Goal: Obtain resource: Obtain resource

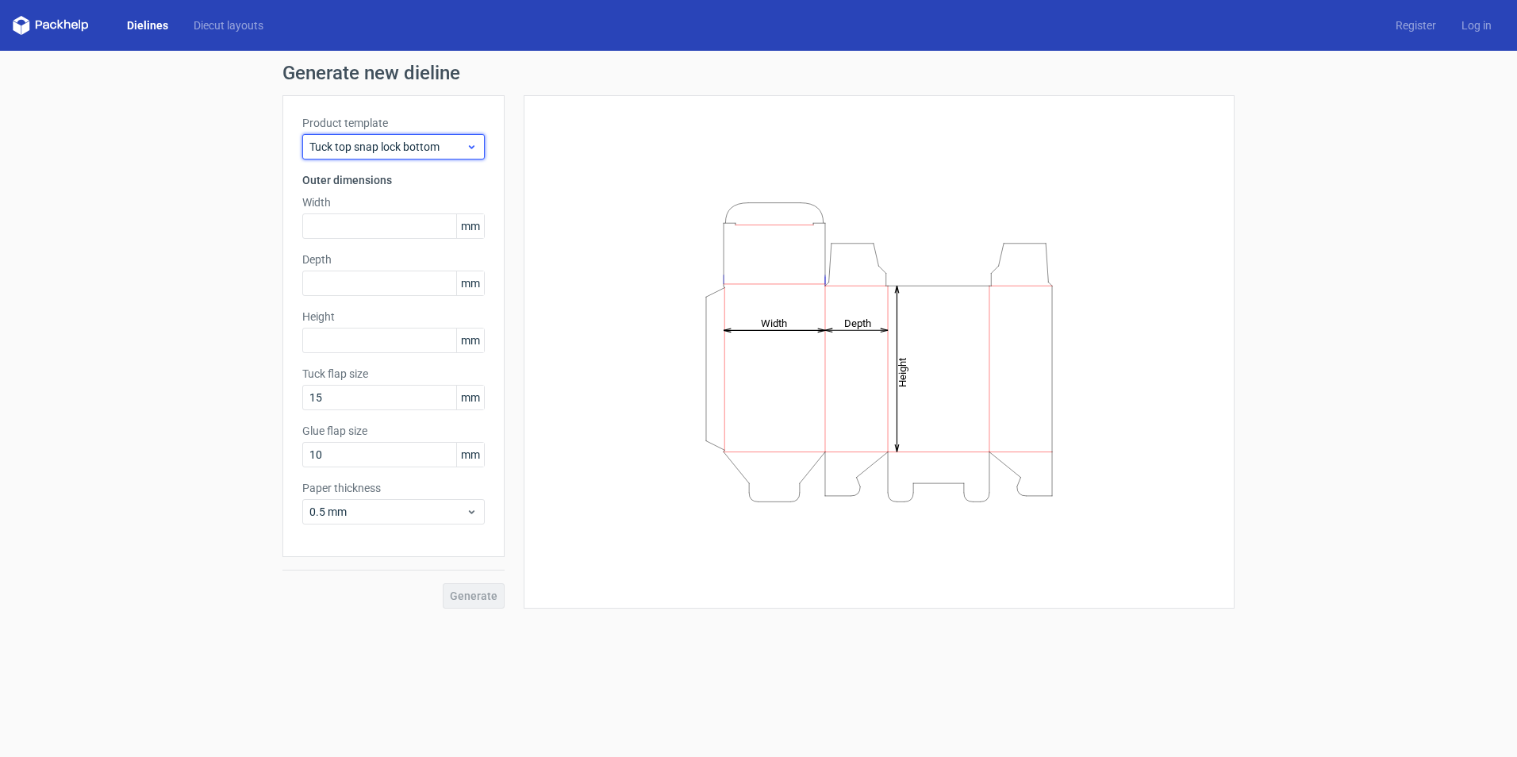
click at [402, 145] on span "Tuck top snap lock bottom" at bounding box center [387, 147] width 156 height 16
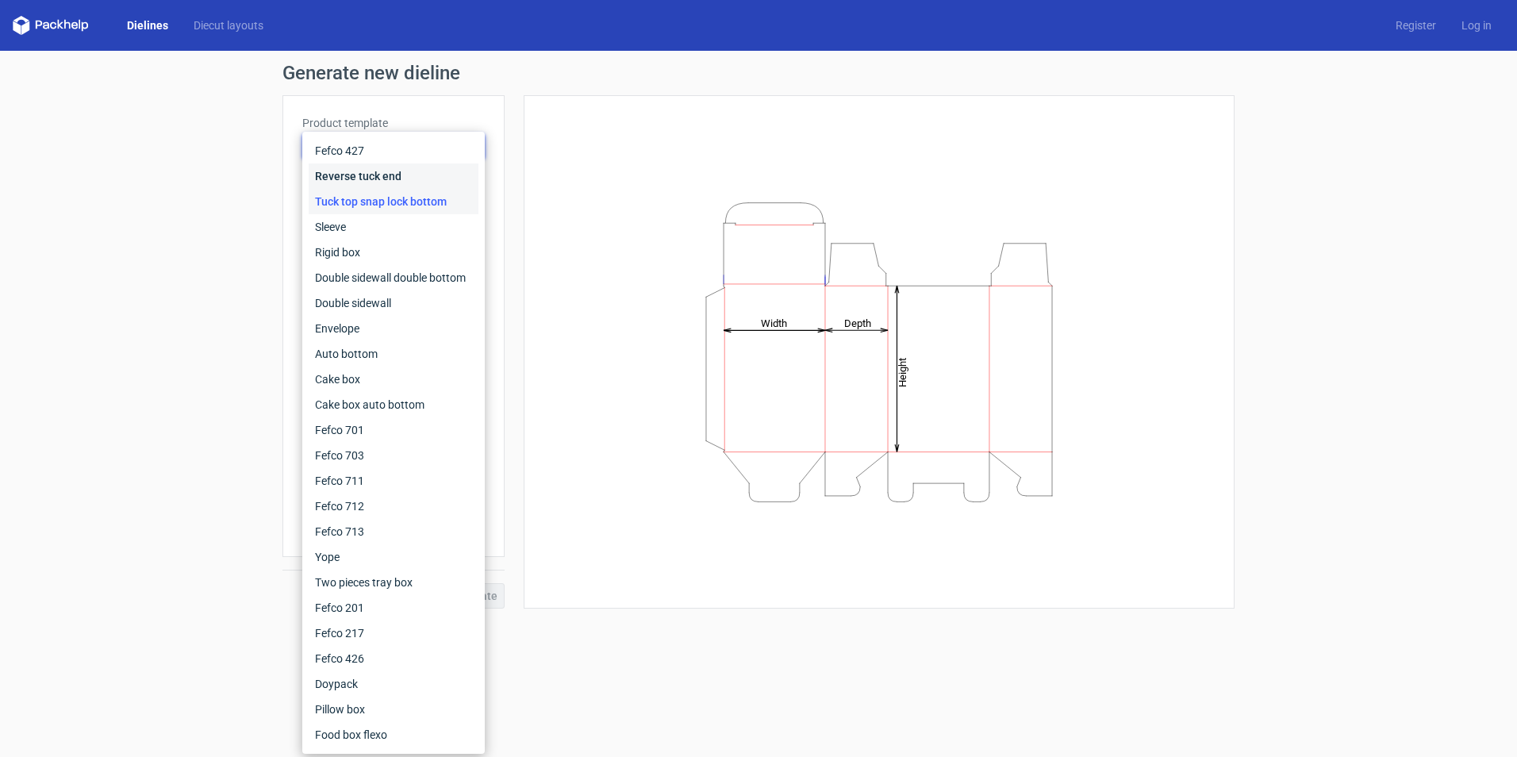
click at [405, 182] on div "Reverse tuck end" at bounding box center [394, 175] width 170 height 25
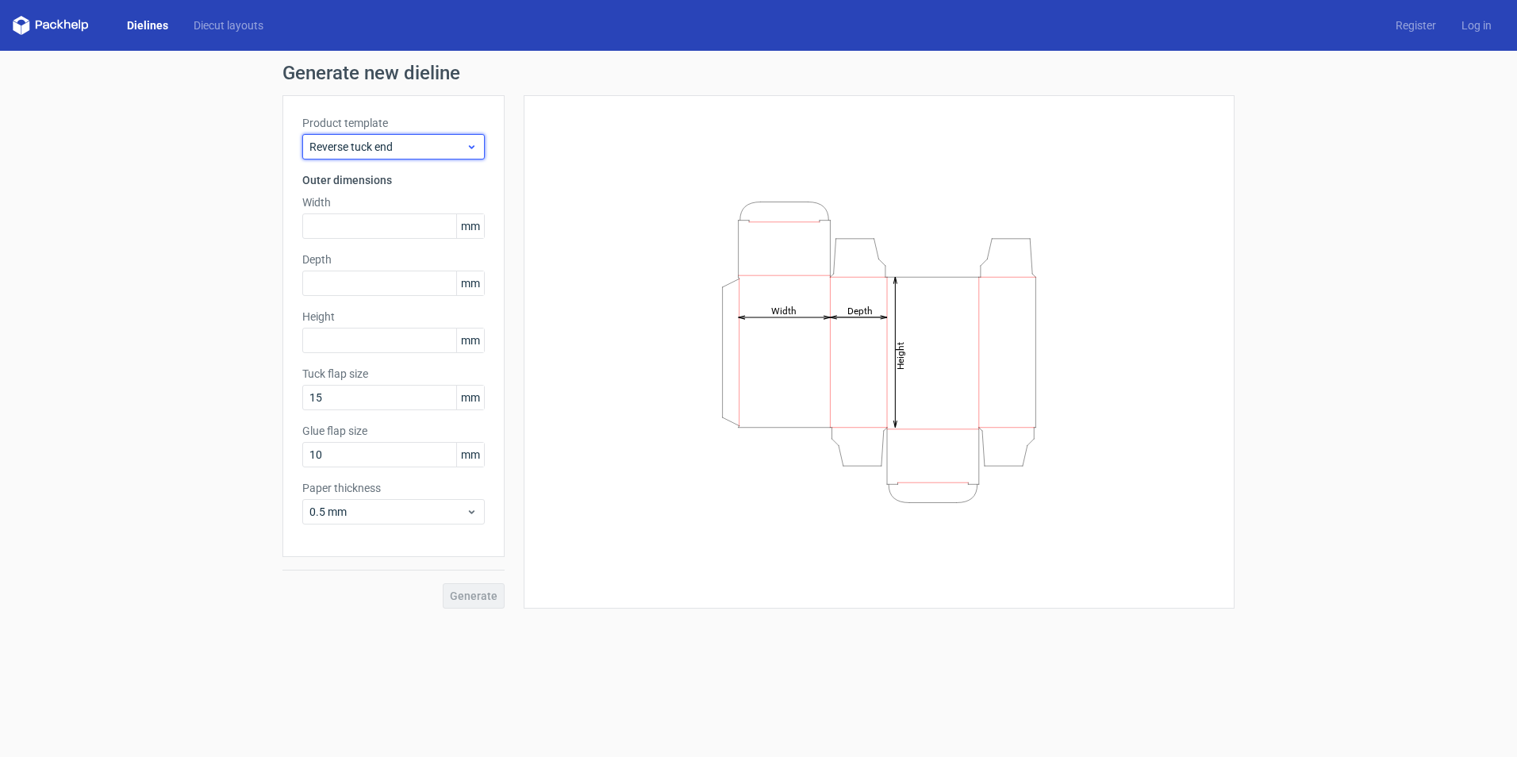
click at [411, 149] on span "Reverse tuck end" at bounding box center [387, 147] width 156 height 16
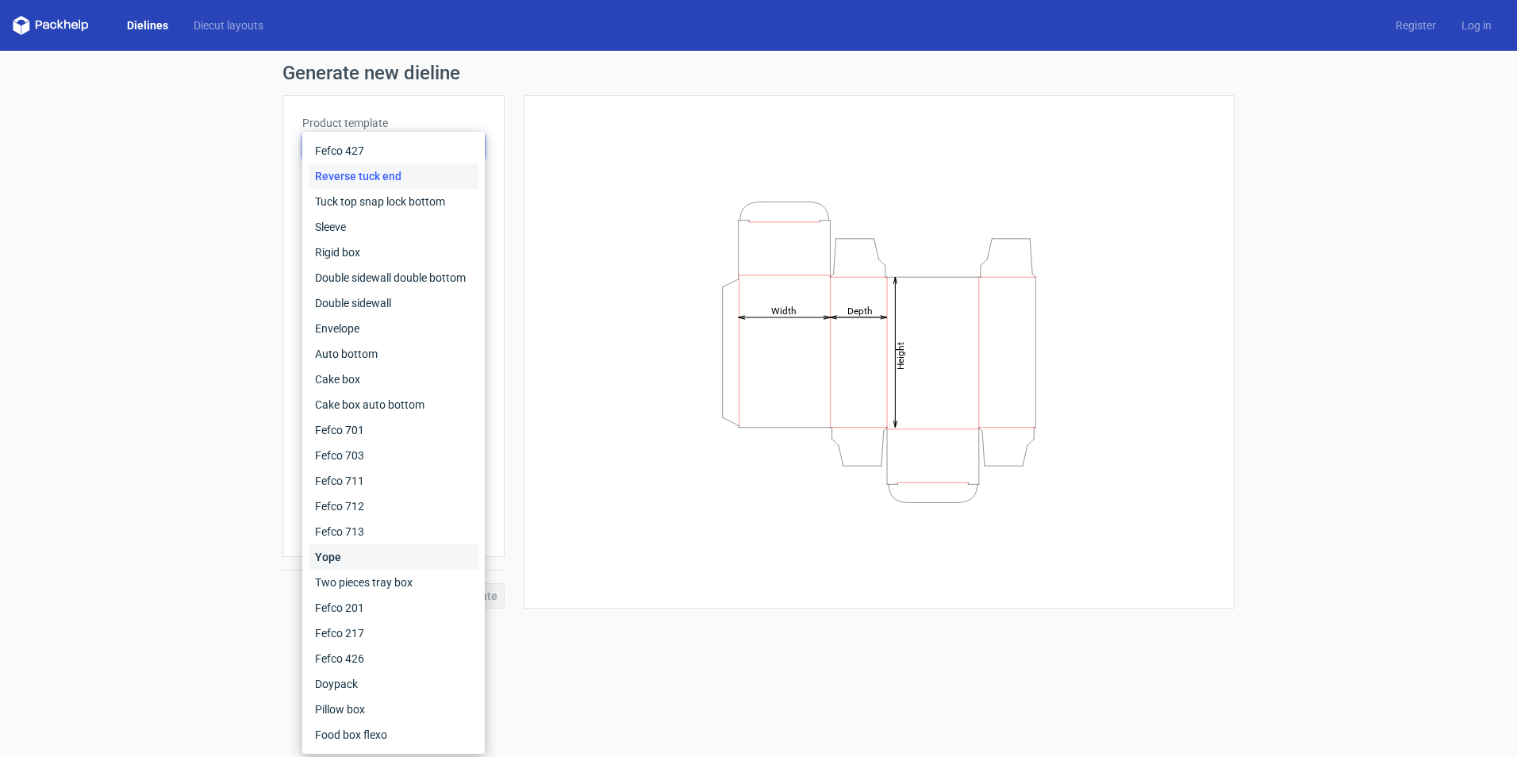
click at [317, 553] on div "Yope" at bounding box center [394, 556] width 170 height 25
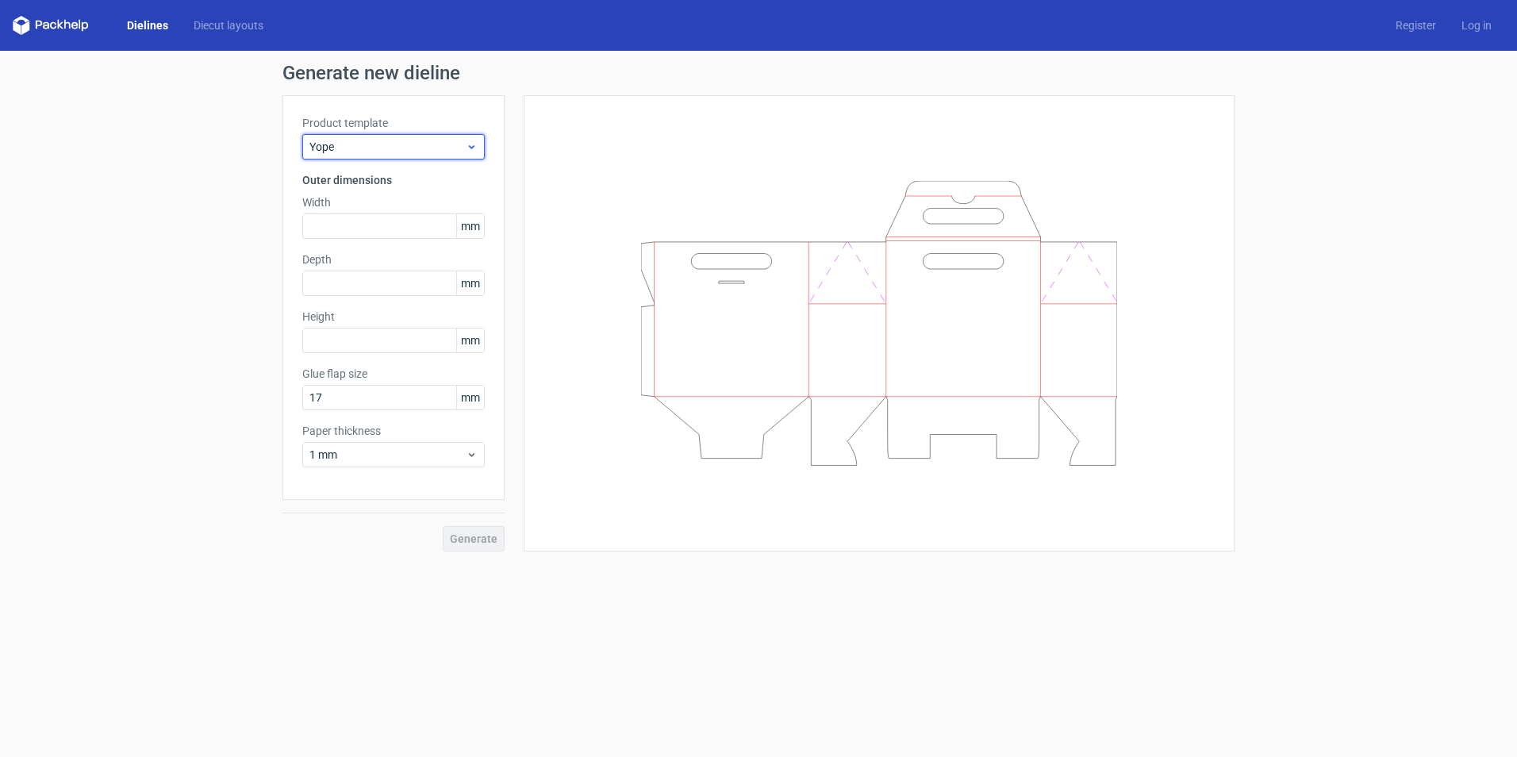
click at [431, 148] on span "Yope" at bounding box center [387, 147] width 156 height 16
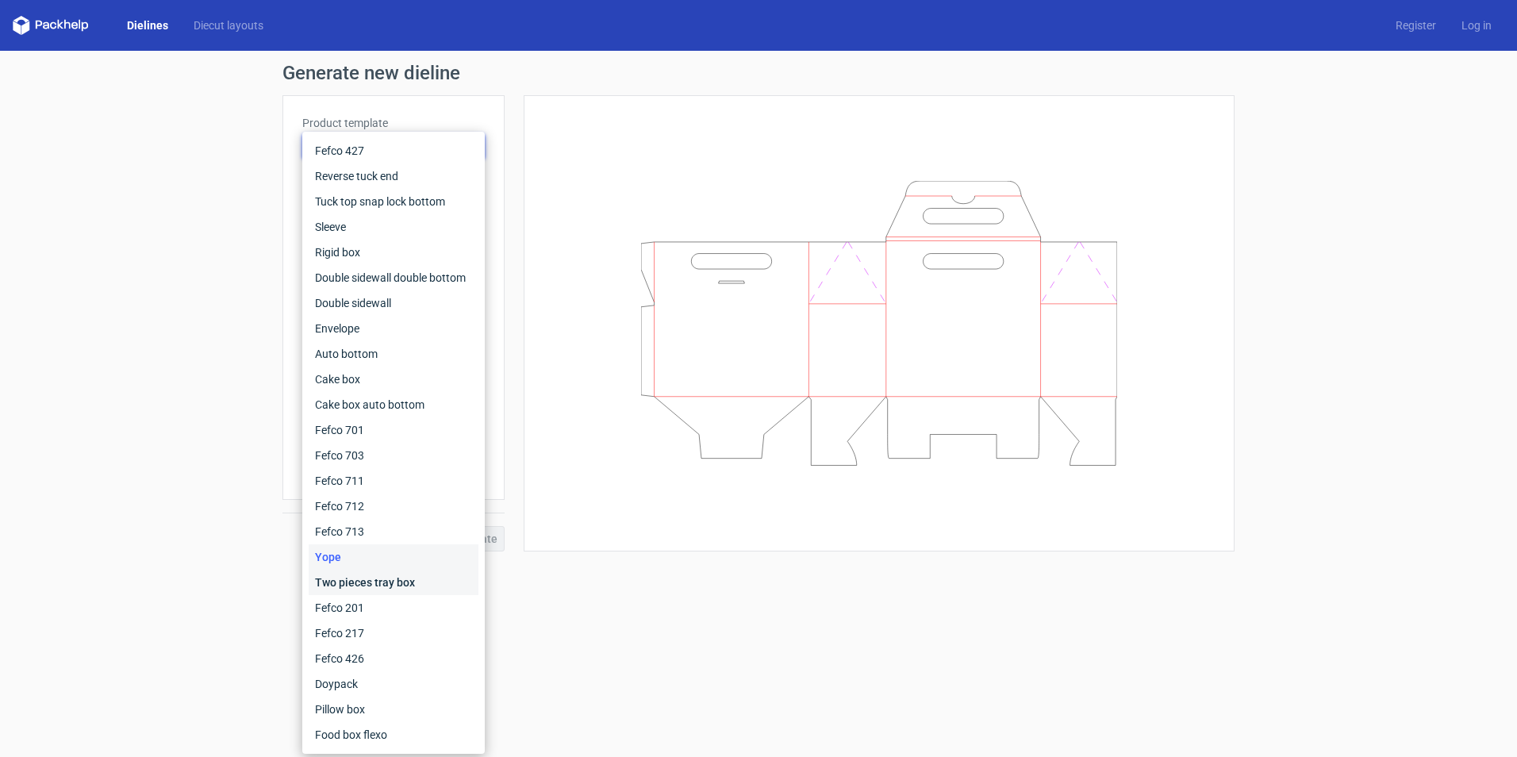
click at [397, 581] on div "Two pieces tray box" at bounding box center [394, 582] width 170 height 25
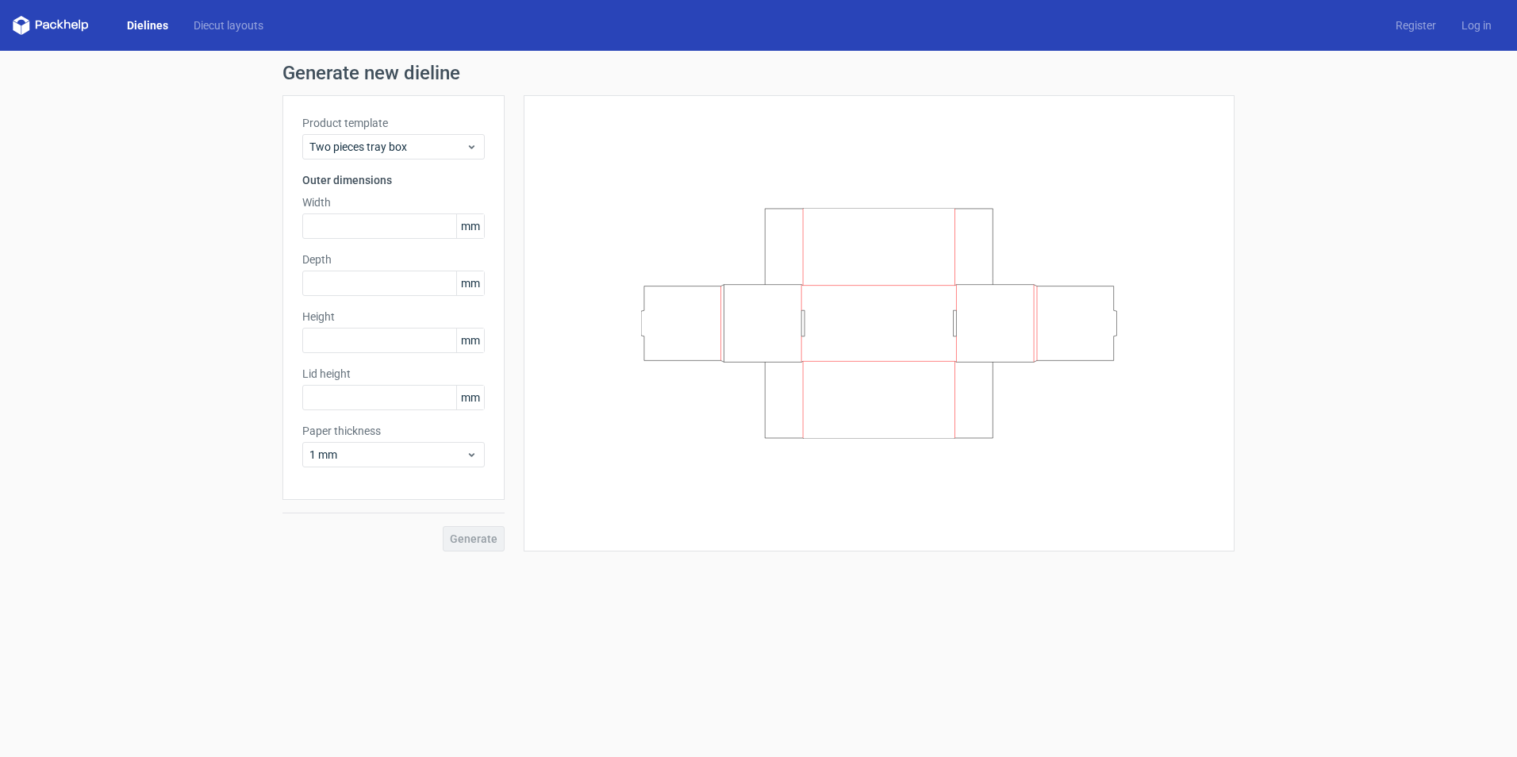
click at [381, 133] on div "Product template Two pieces tray box" at bounding box center [393, 137] width 182 height 44
click at [384, 154] on span "Two pieces tray box" at bounding box center [387, 147] width 156 height 16
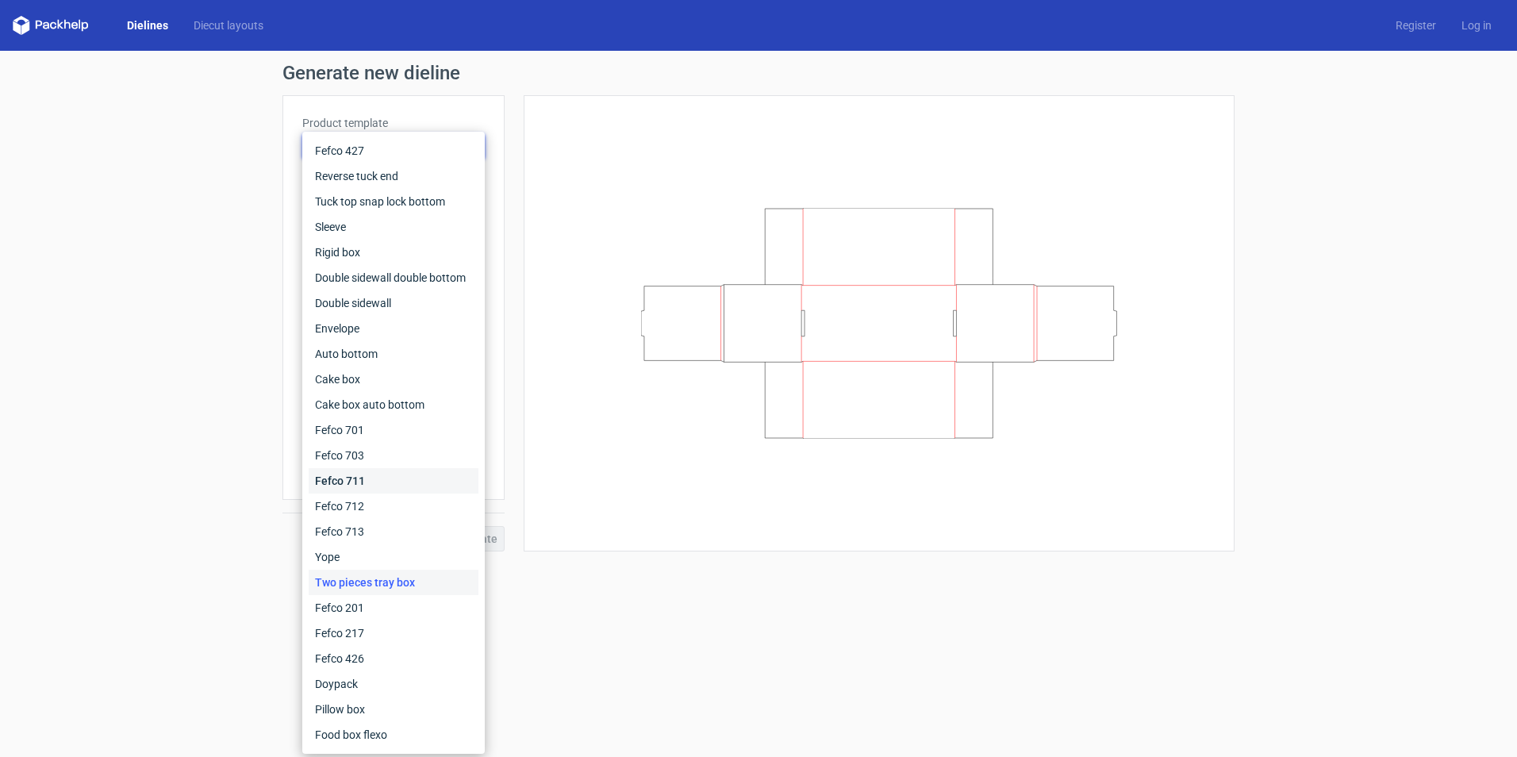
click at [364, 478] on div "Fefco 711" at bounding box center [394, 480] width 170 height 25
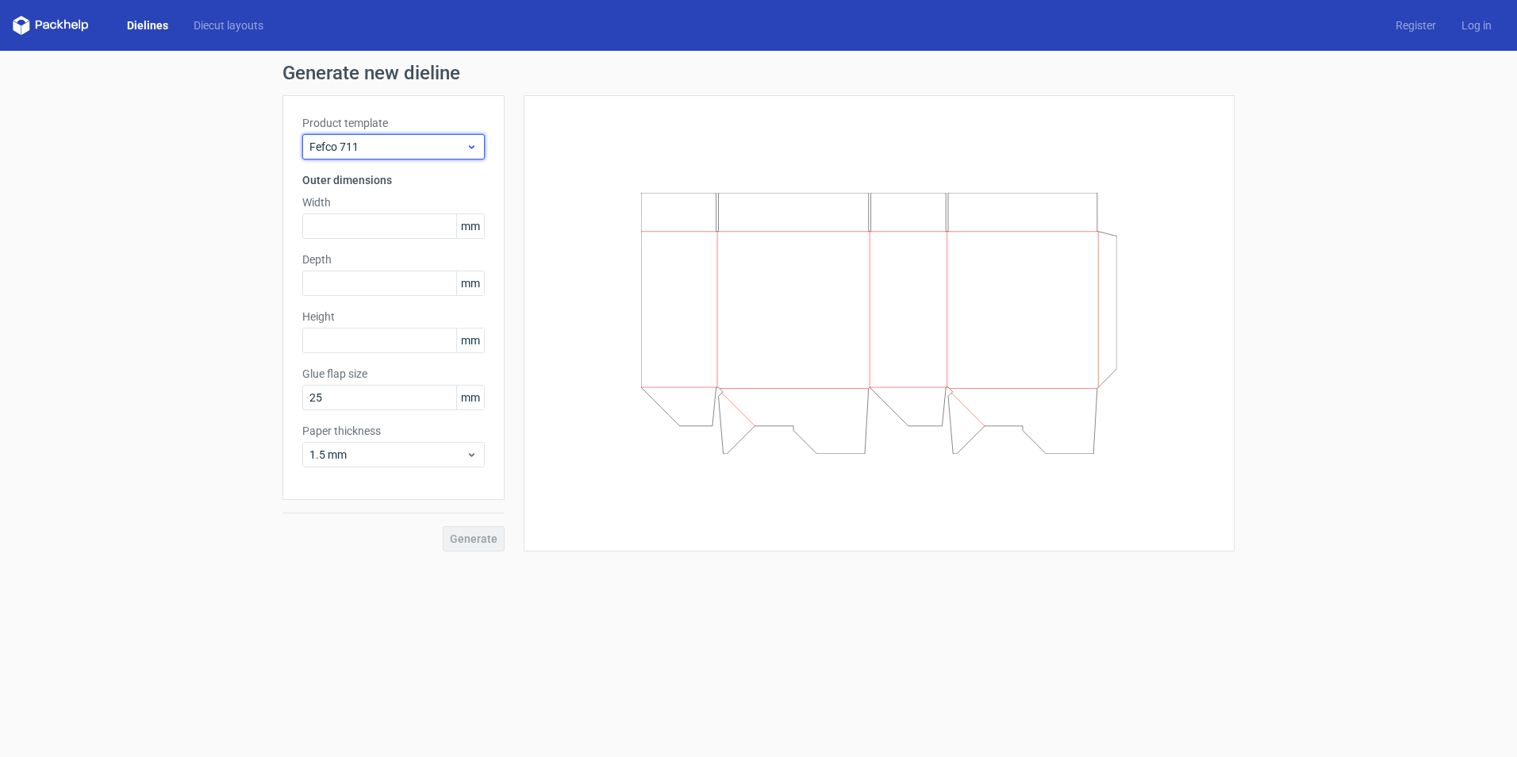
click at [387, 139] on span "Fefco 711" at bounding box center [387, 147] width 156 height 16
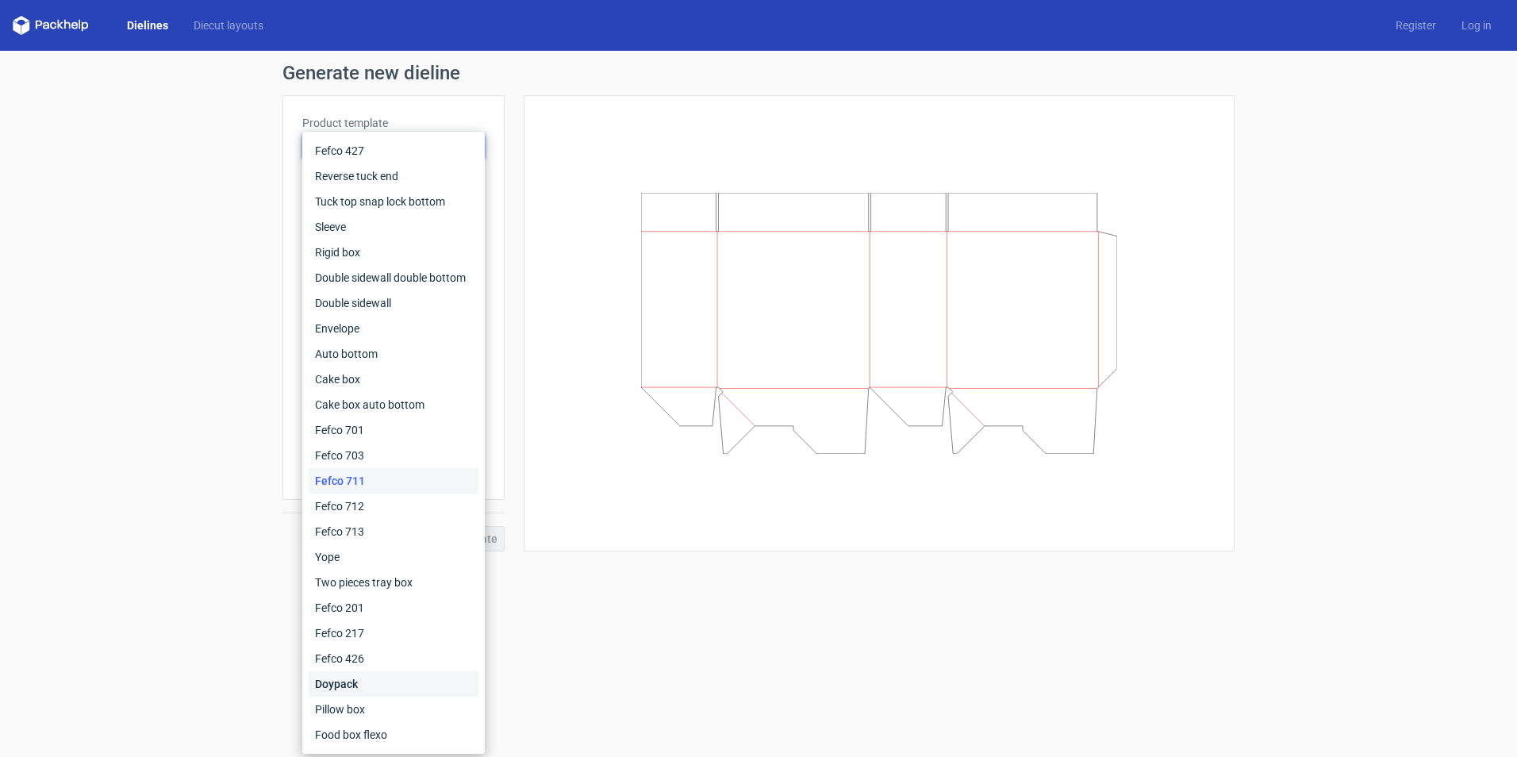
click at [382, 679] on div "Doypack" at bounding box center [394, 683] width 170 height 25
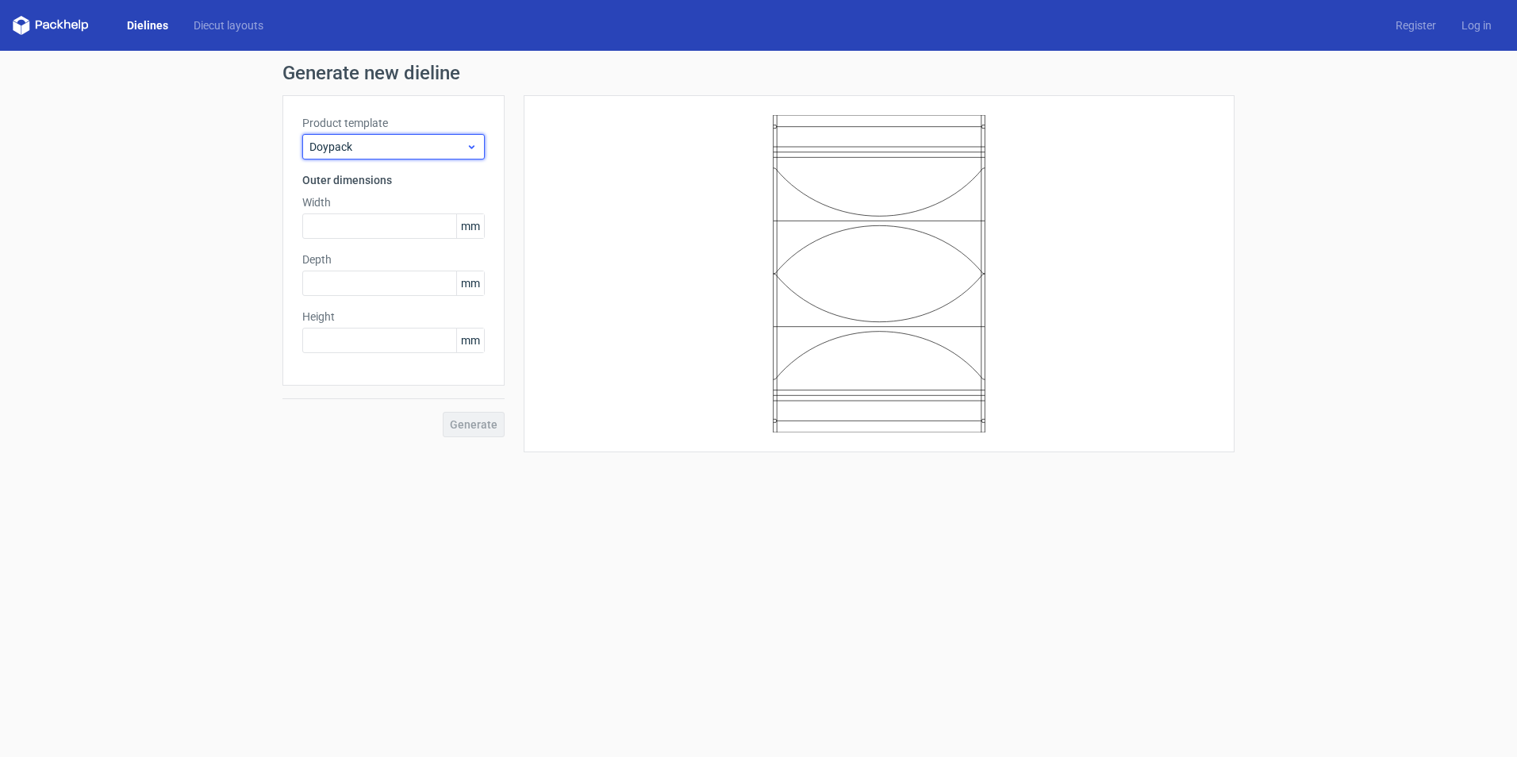
click at [374, 152] on span "Doypack" at bounding box center [387, 147] width 156 height 16
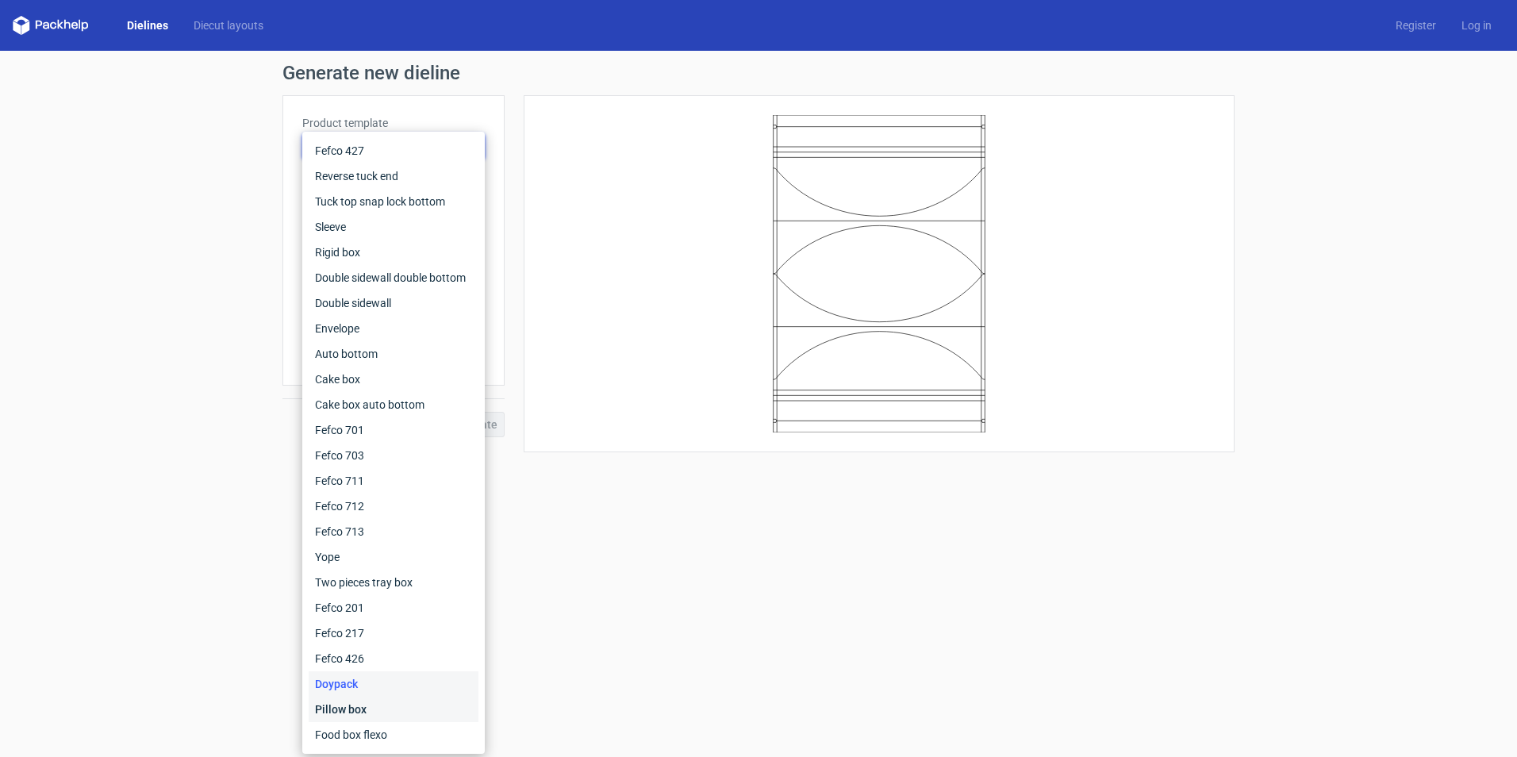
click at [345, 701] on div "Pillow box" at bounding box center [394, 708] width 170 height 25
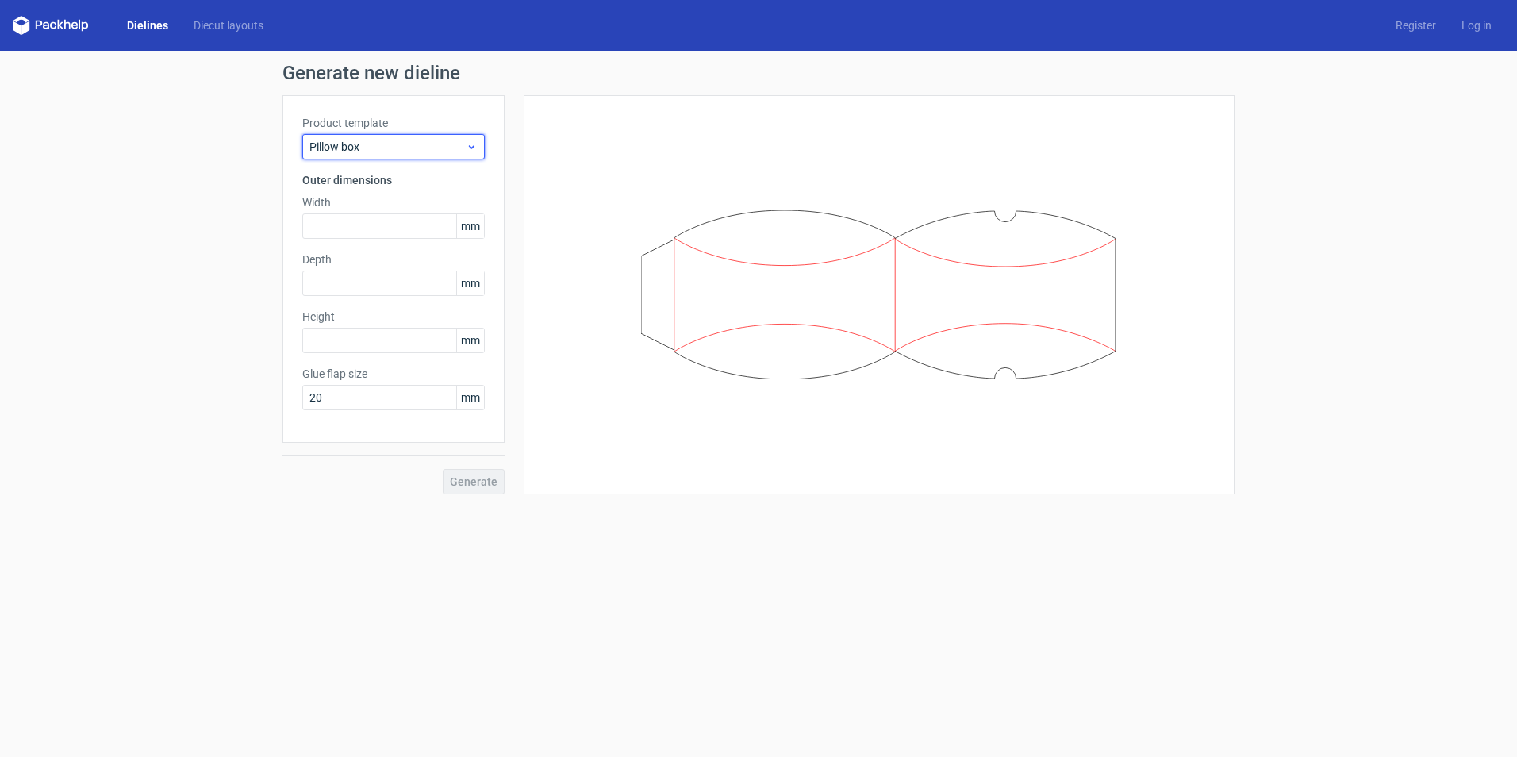
click at [372, 149] on span "Pillow box" at bounding box center [387, 147] width 156 height 16
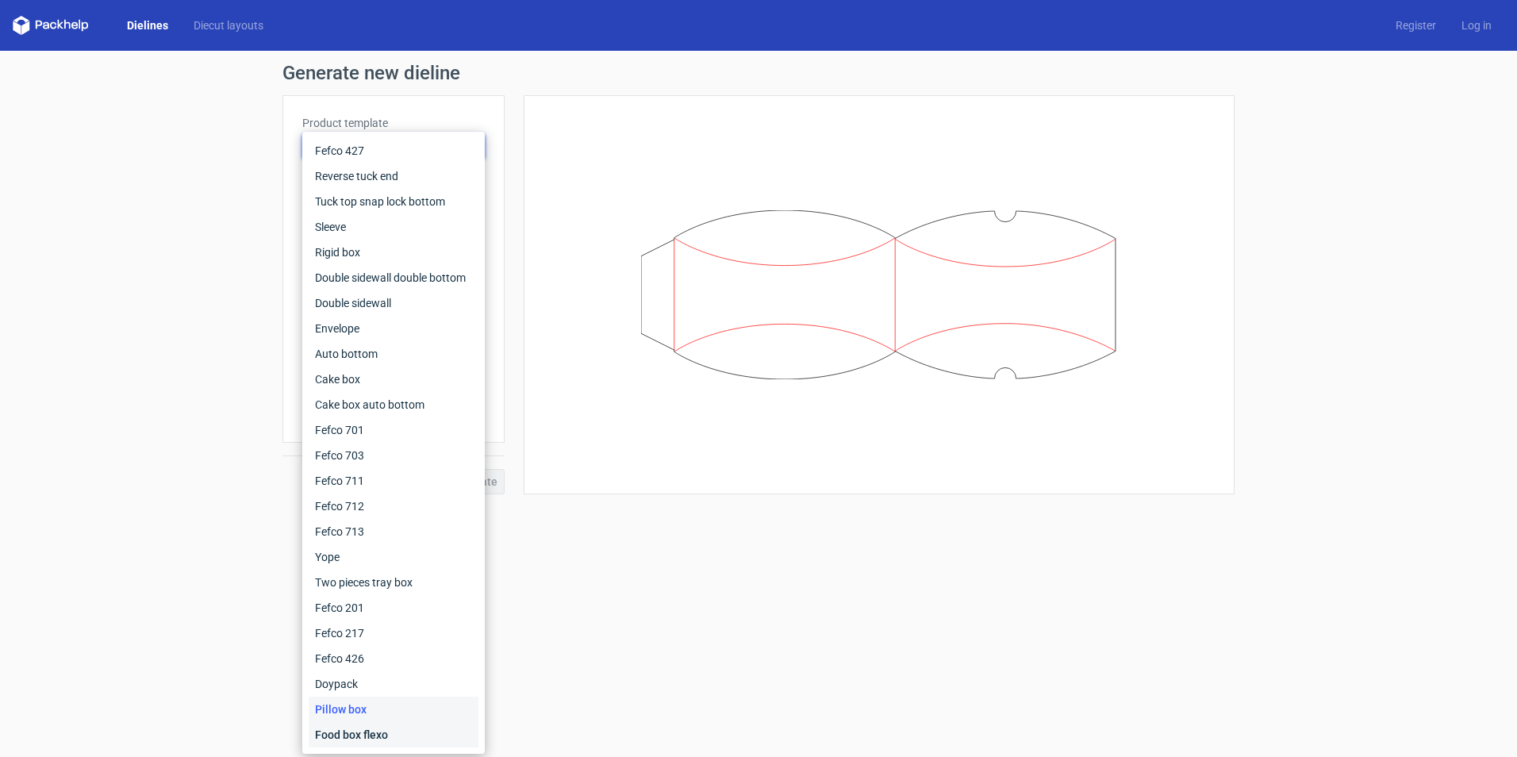
click at [351, 733] on div "Food box flexo" at bounding box center [394, 734] width 170 height 25
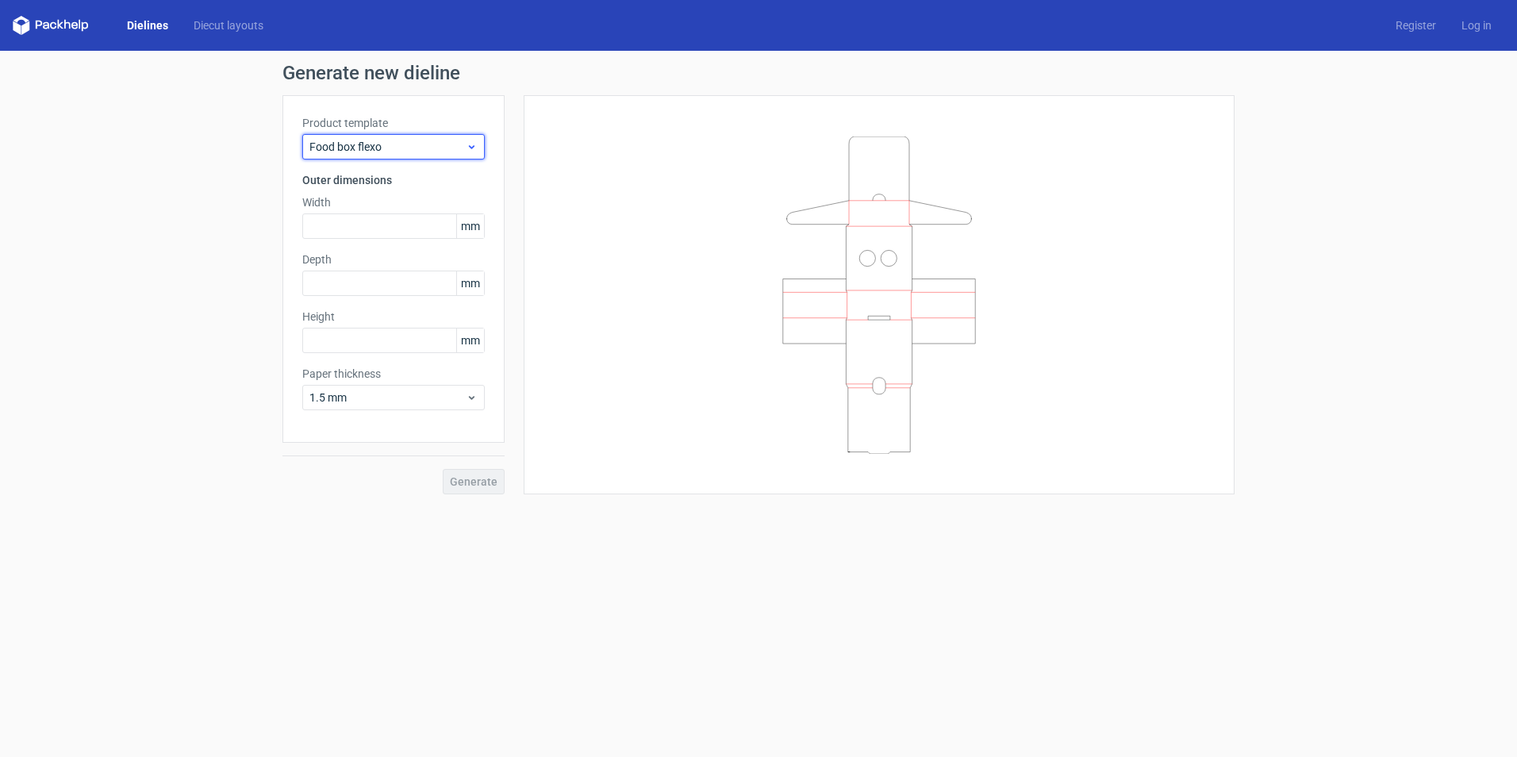
click at [418, 143] on span "Food box flexo" at bounding box center [387, 147] width 156 height 16
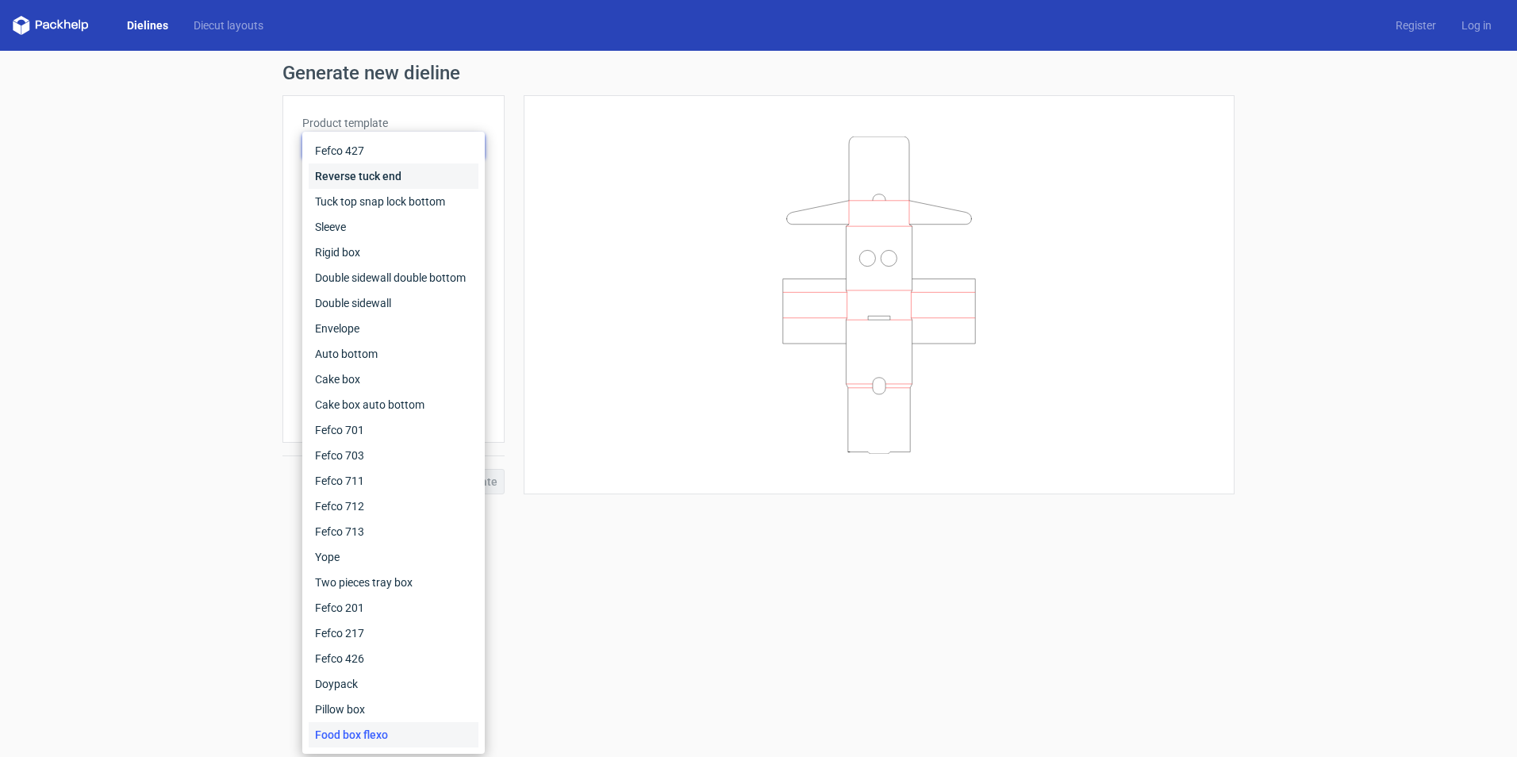
click at [419, 177] on div "Reverse tuck end" at bounding box center [394, 175] width 170 height 25
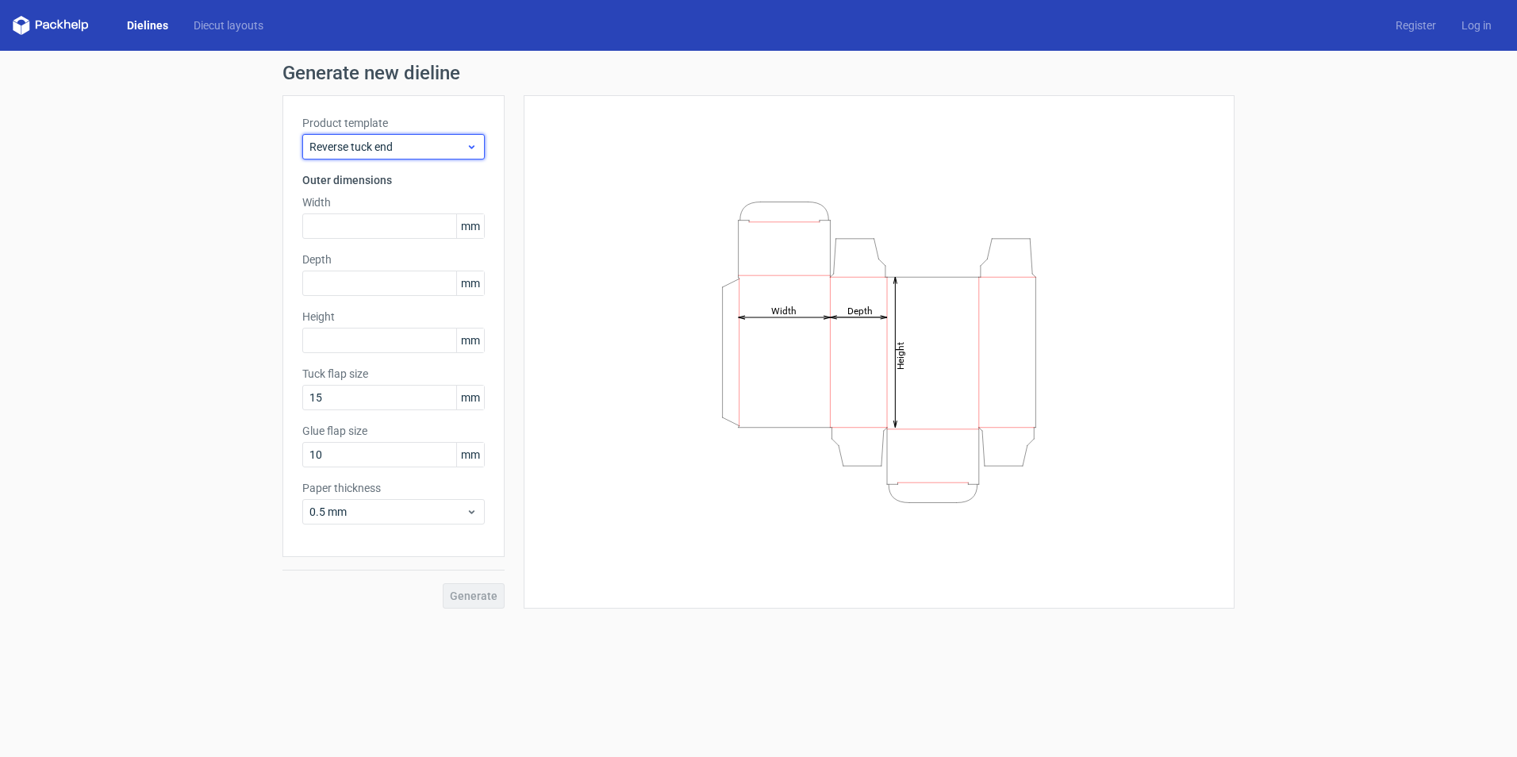
click at [405, 134] on div "Reverse tuck end" at bounding box center [393, 146] width 182 height 25
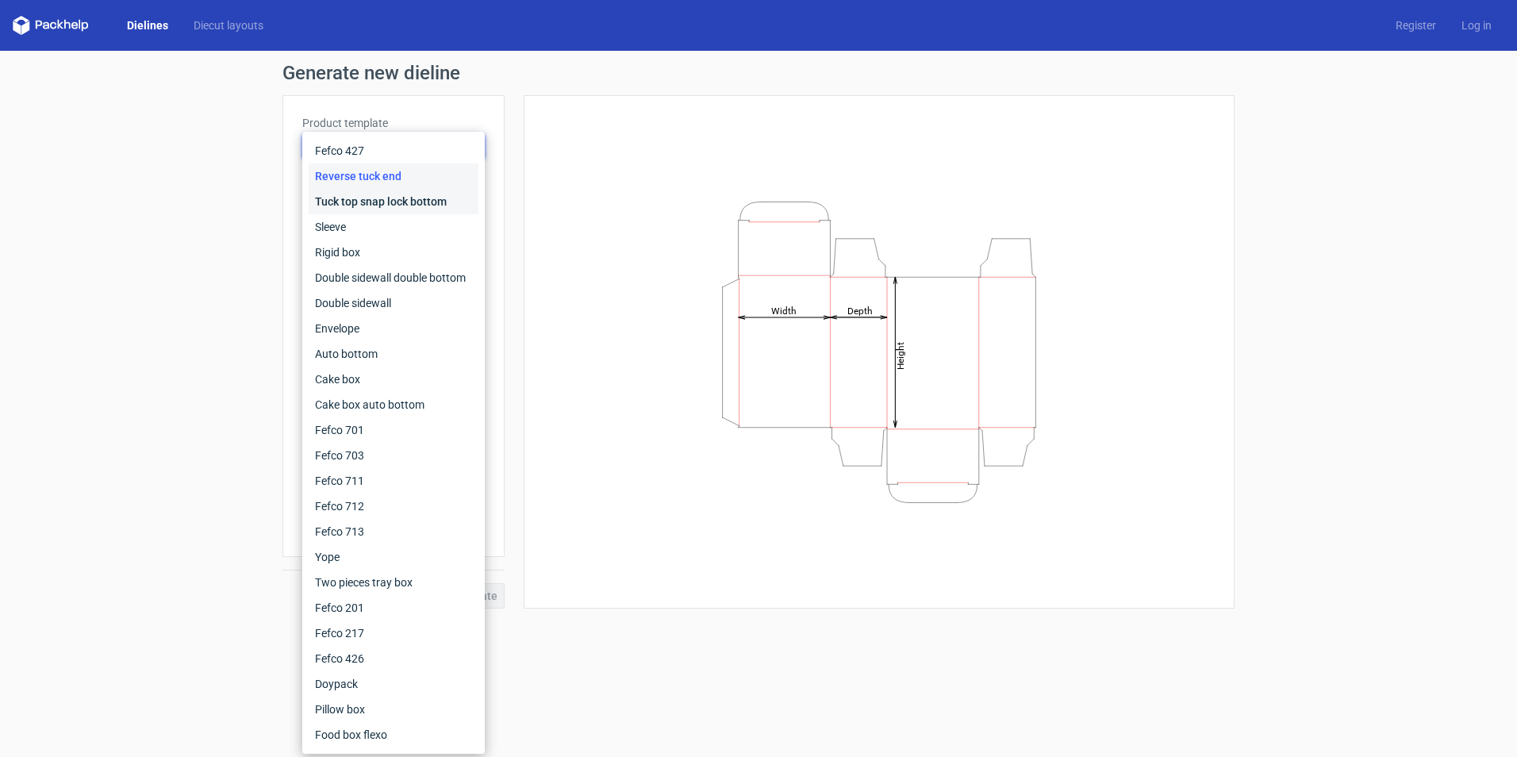
click at [412, 197] on div "Tuck top snap lock bottom" at bounding box center [394, 201] width 170 height 25
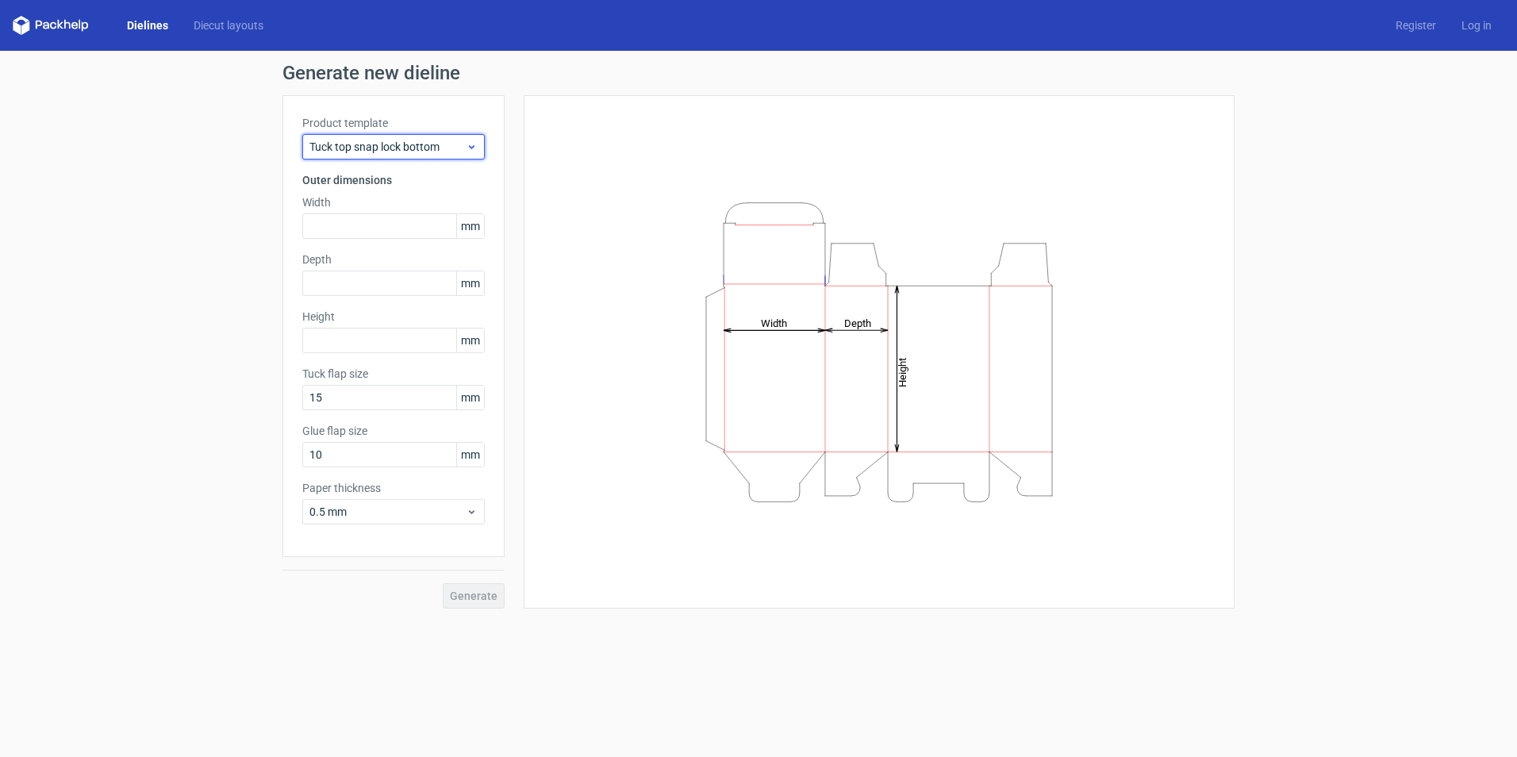
click at [399, 145] on span "Tuck top snap lock bottom" at bounding box center [387, 147] width 156 height 16
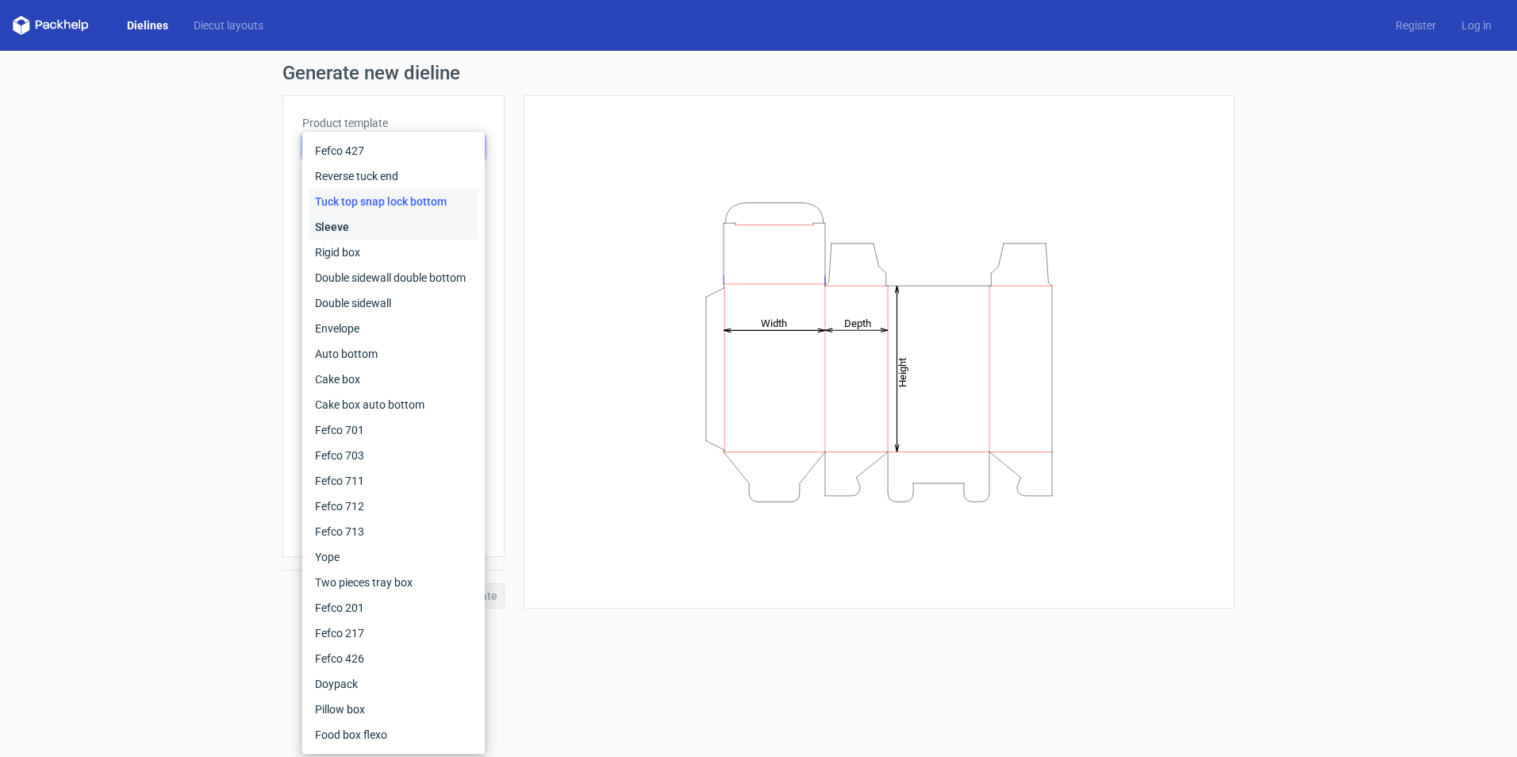
click at [398, 226] on div "Sleeve" at bounding box center [394, 226] width 170 height 25
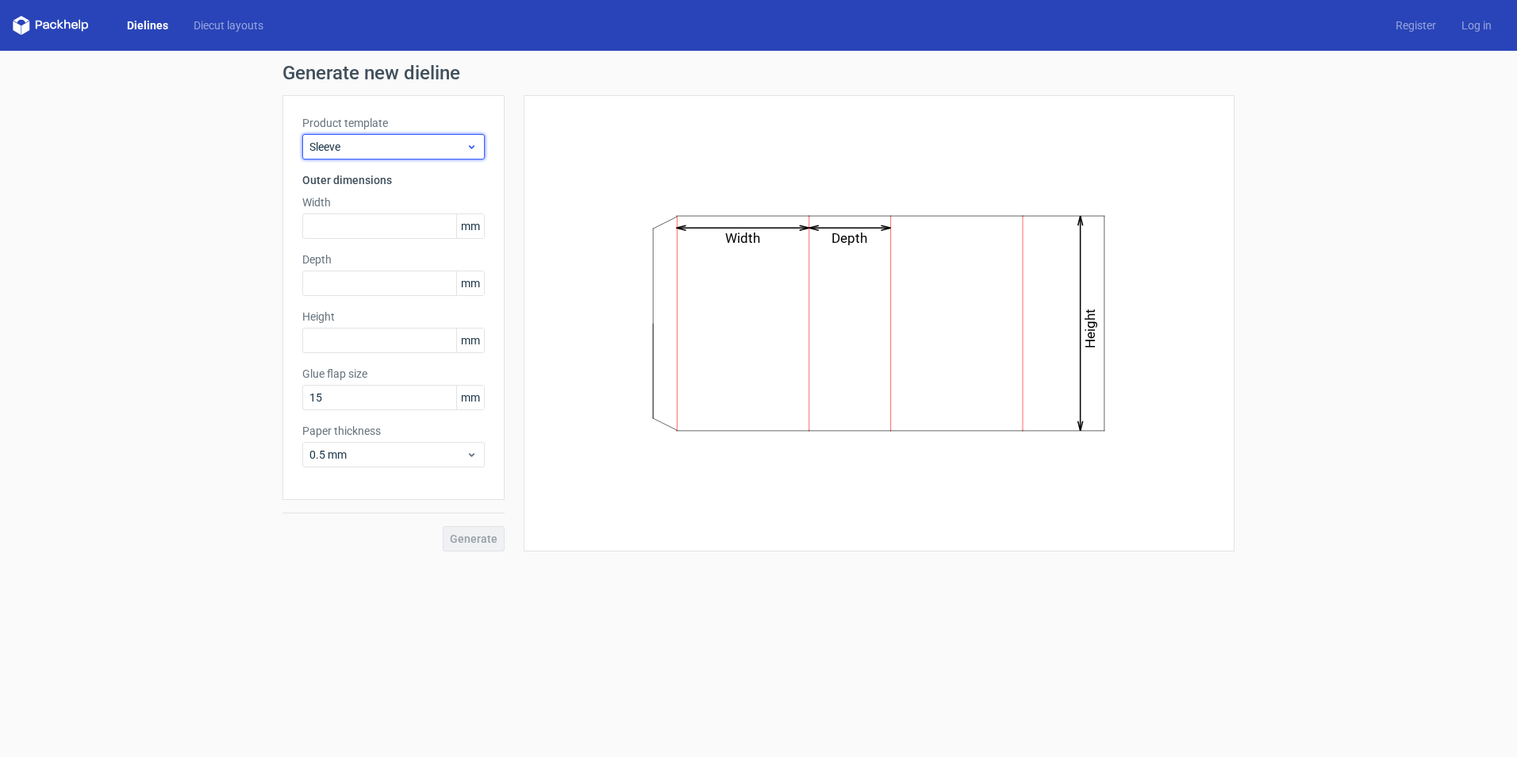
click at [382, 149] on span "Sleeve" at bounding box center [387, 147] width 156 height 16
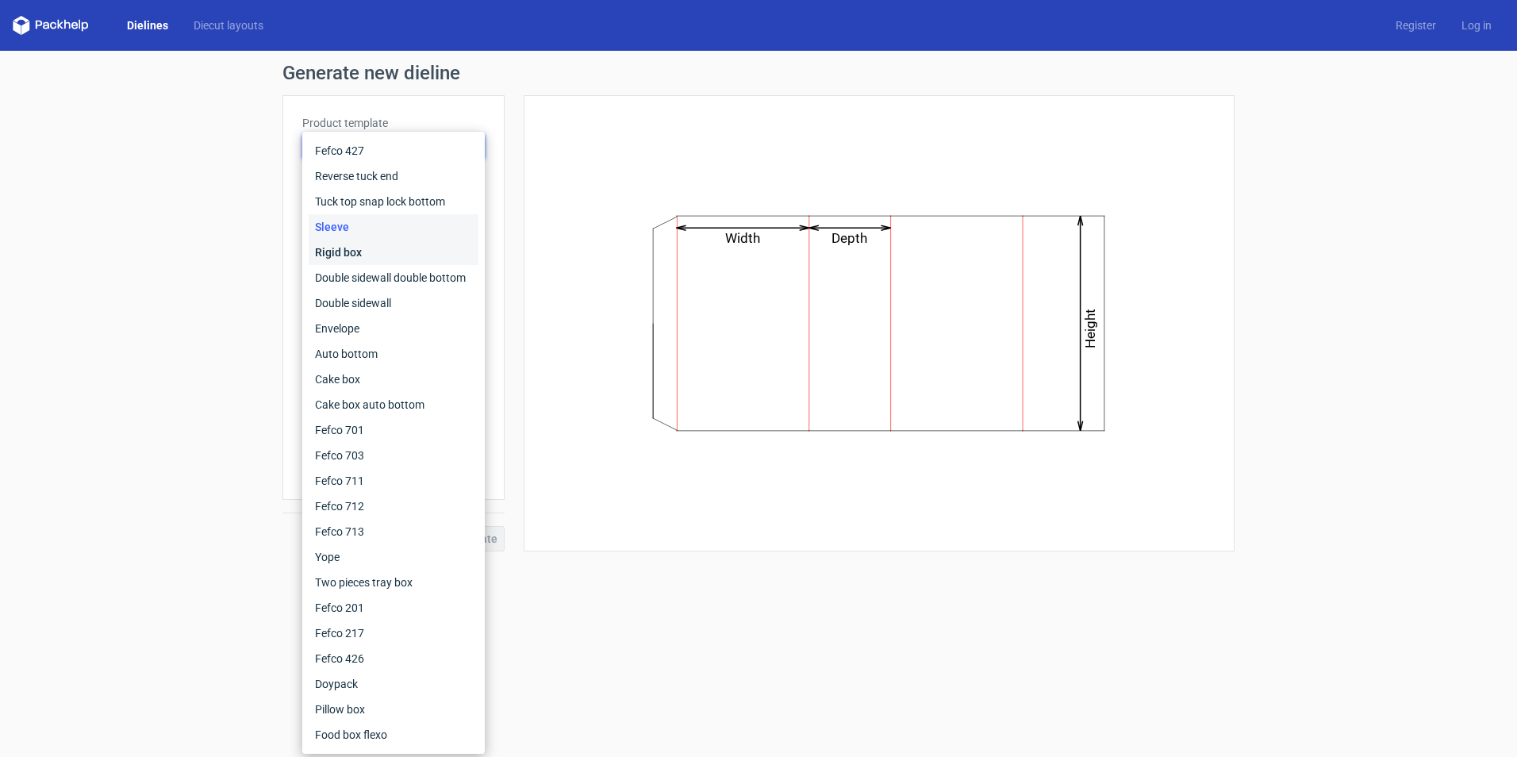
click at [378, 241] on div "Rigid box" at bounding box center [394, 252] width 170 height 25
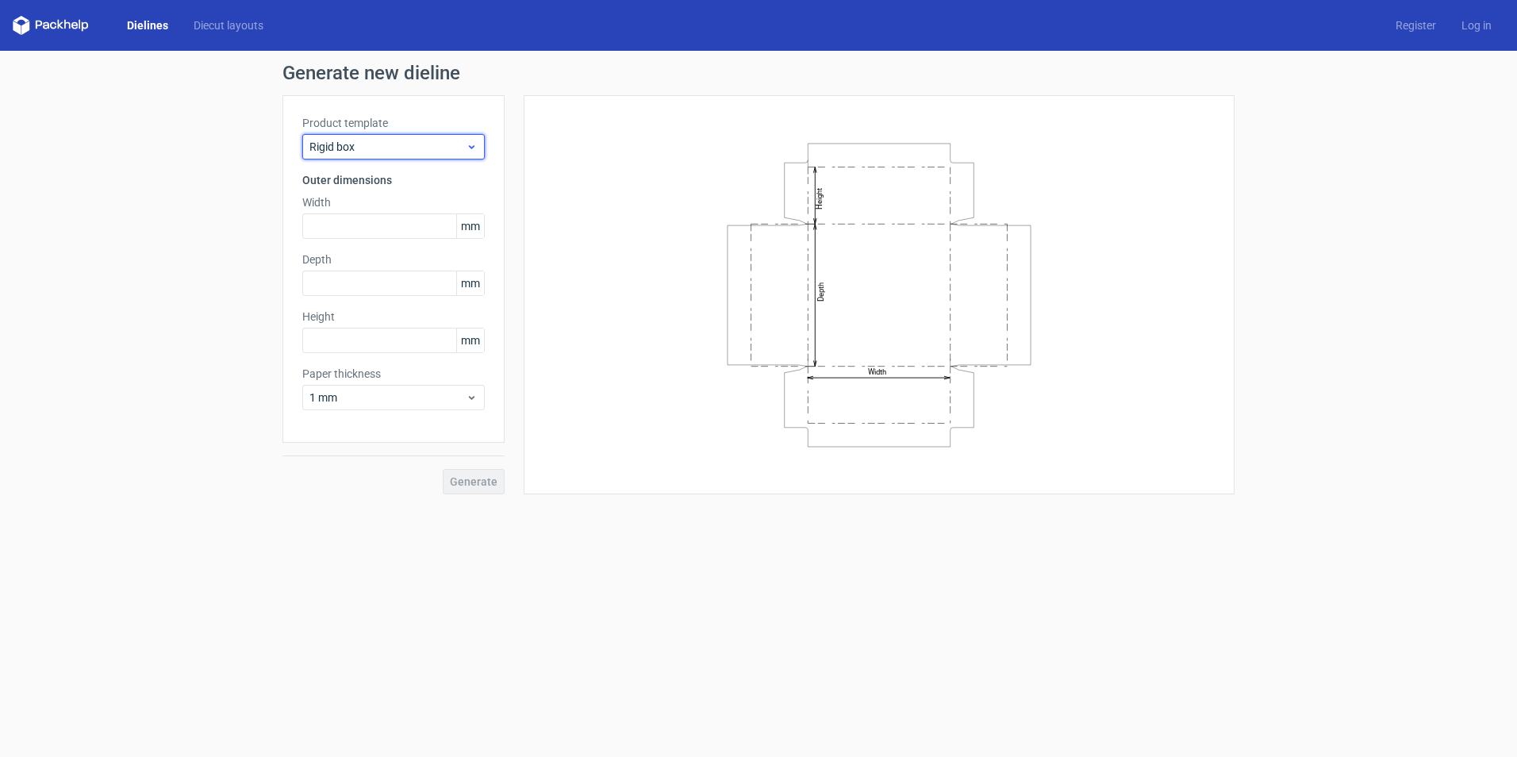
click at [370, 152] on span "Rigid box" at bounding box center [387, 147] width 156 height 16
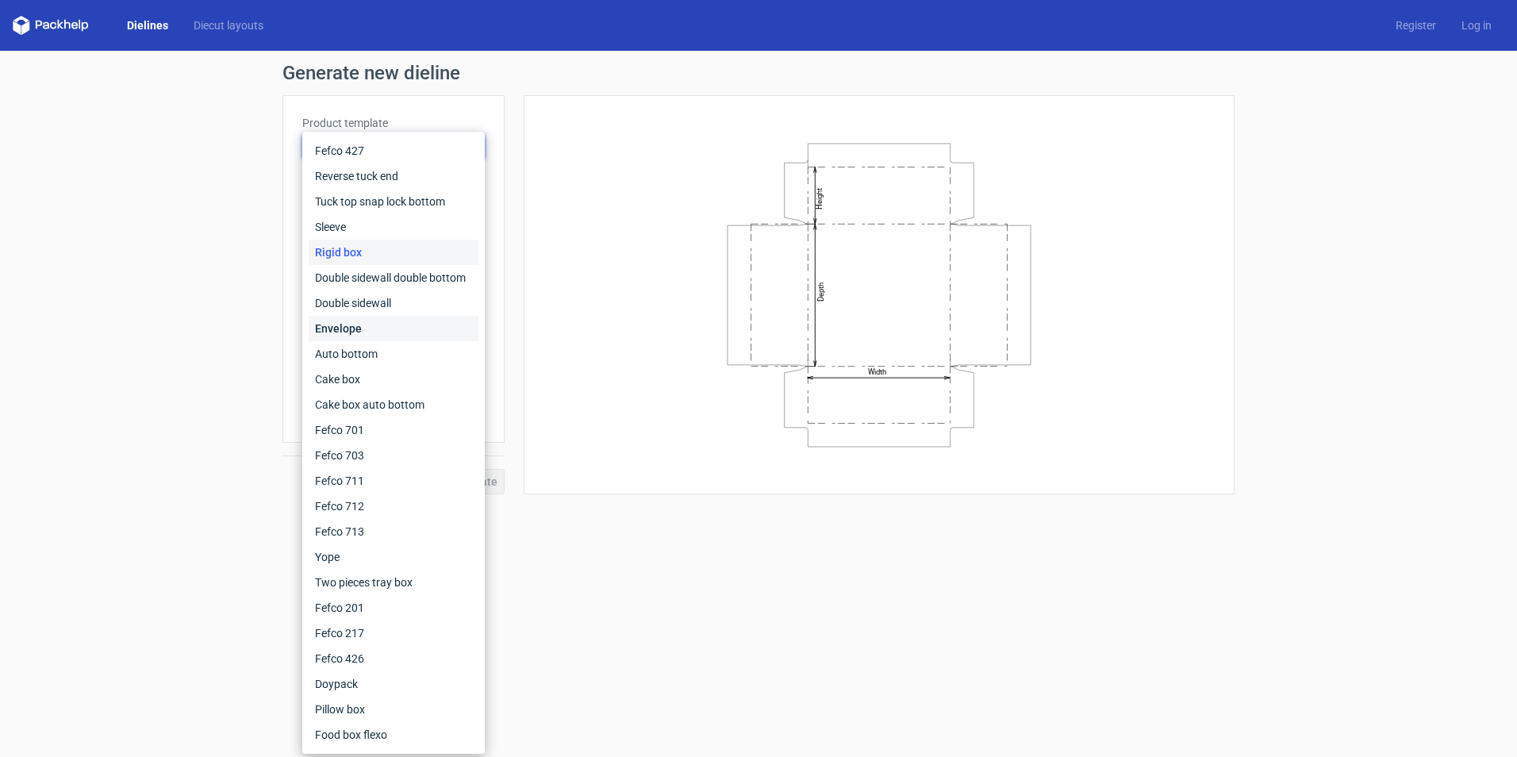
click at [396, 327] on div "Envelope" at bounding box center [394, 328] width 170 height 25
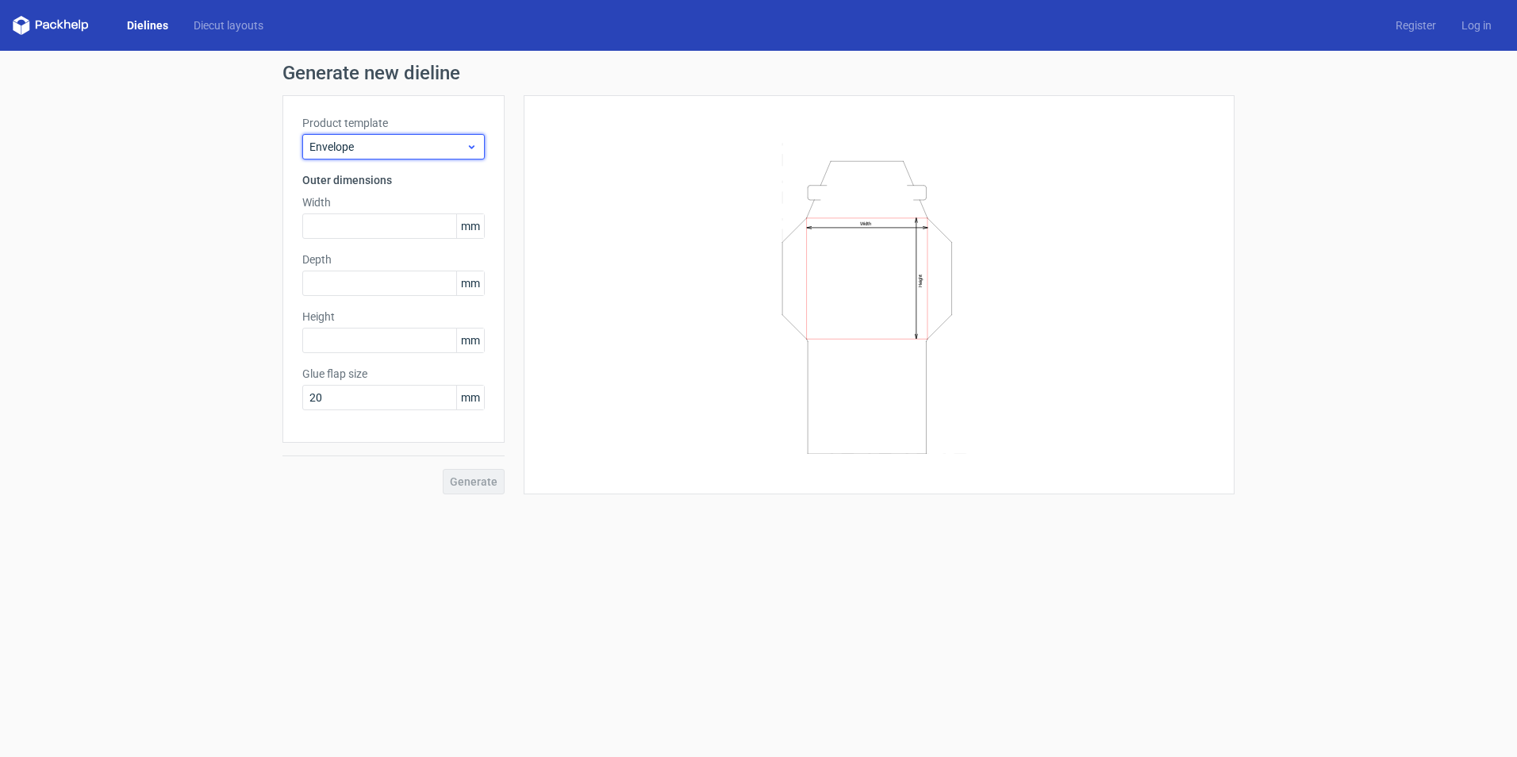
click at [365, 153] on span "Envelope" at bounding box center [387, 147] width 156 height 16
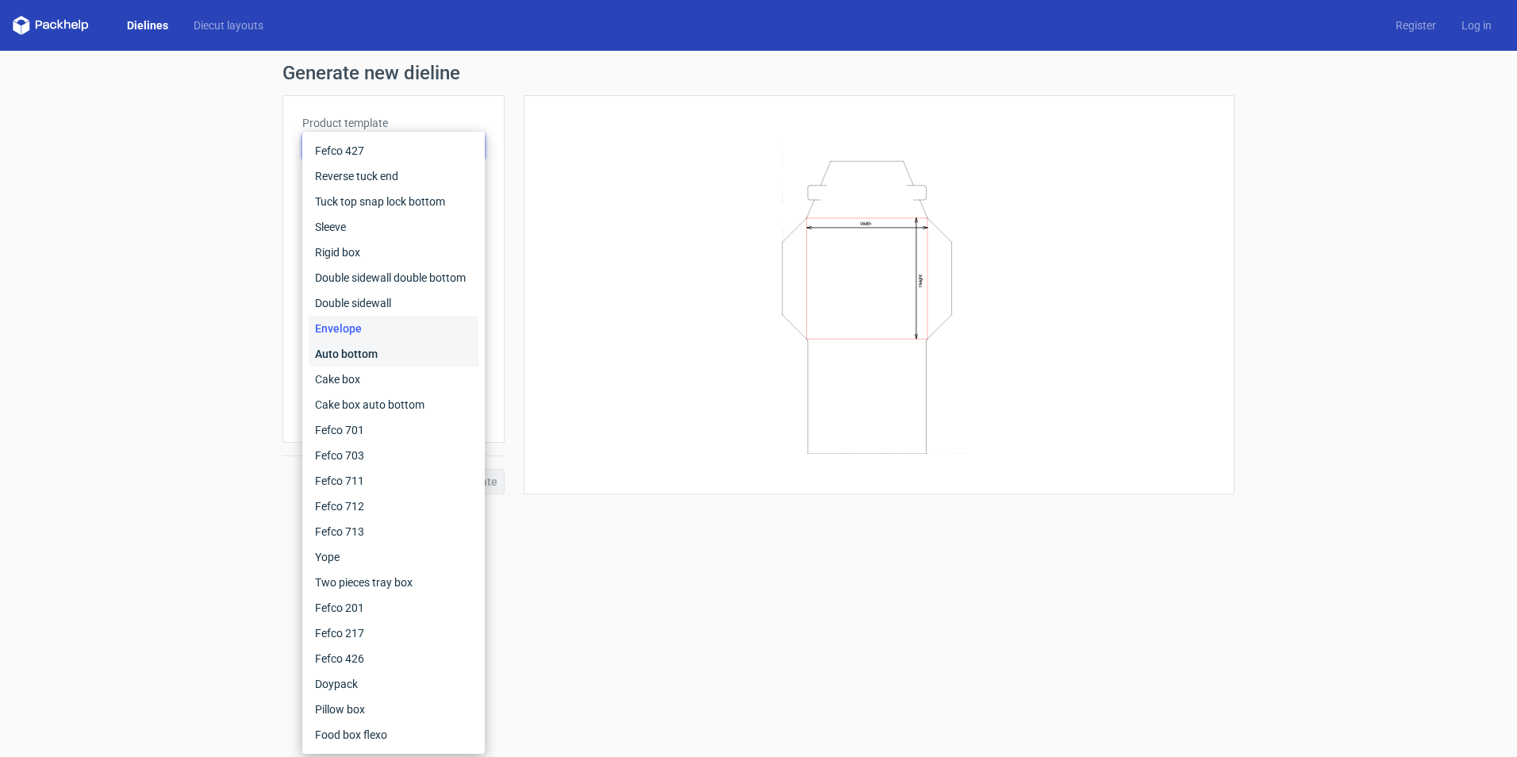
click at [387, 357] on div "Auto bottom" at bounding box center [394, 353] width 170 height 25
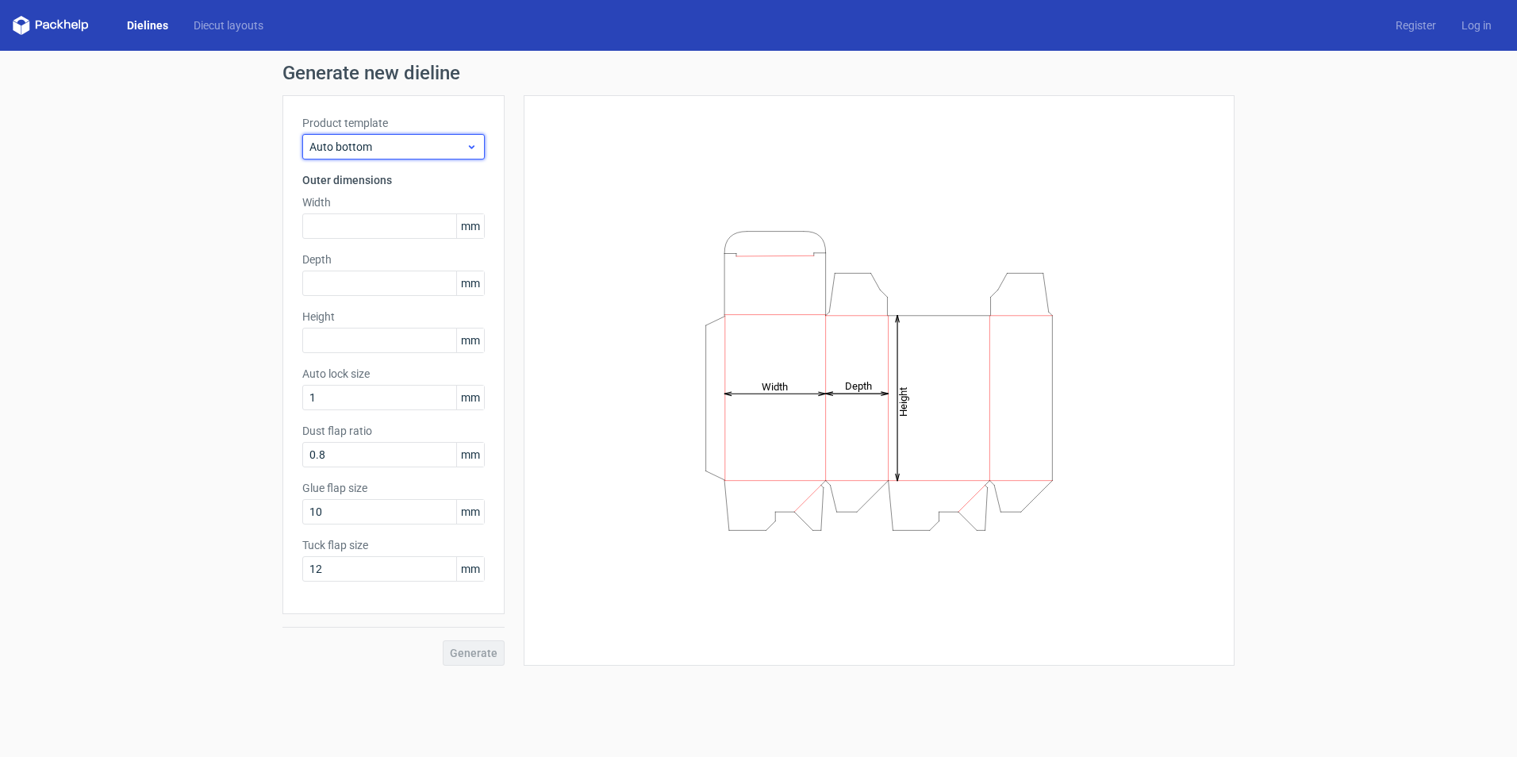
click at [372, 152] on span "Auto bottom" at bounding box center [387, 147] width 156 height 16
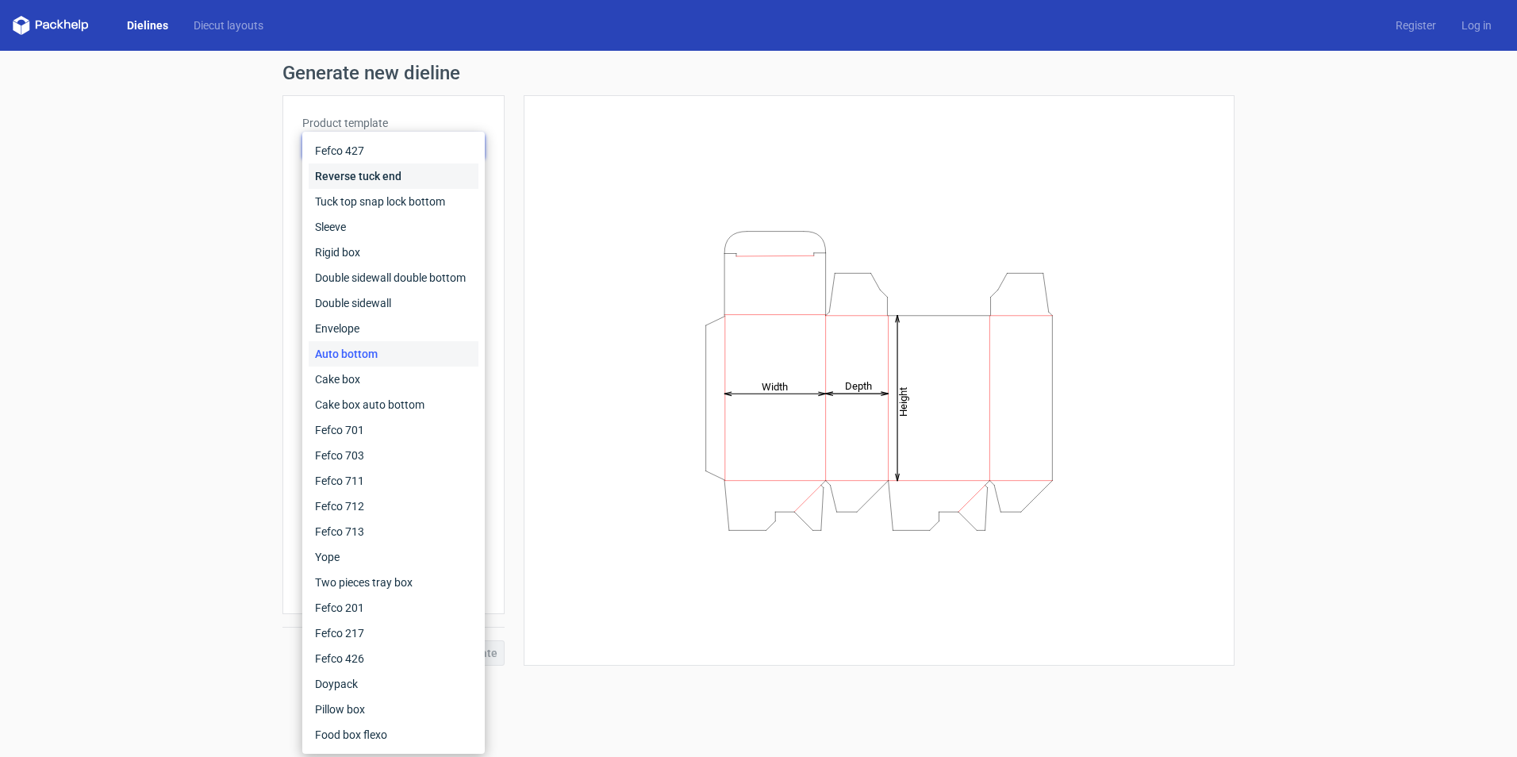
click at [394, 167] on div "Reverse tuck end" at bounding box center [394, 175] width 170 height 25
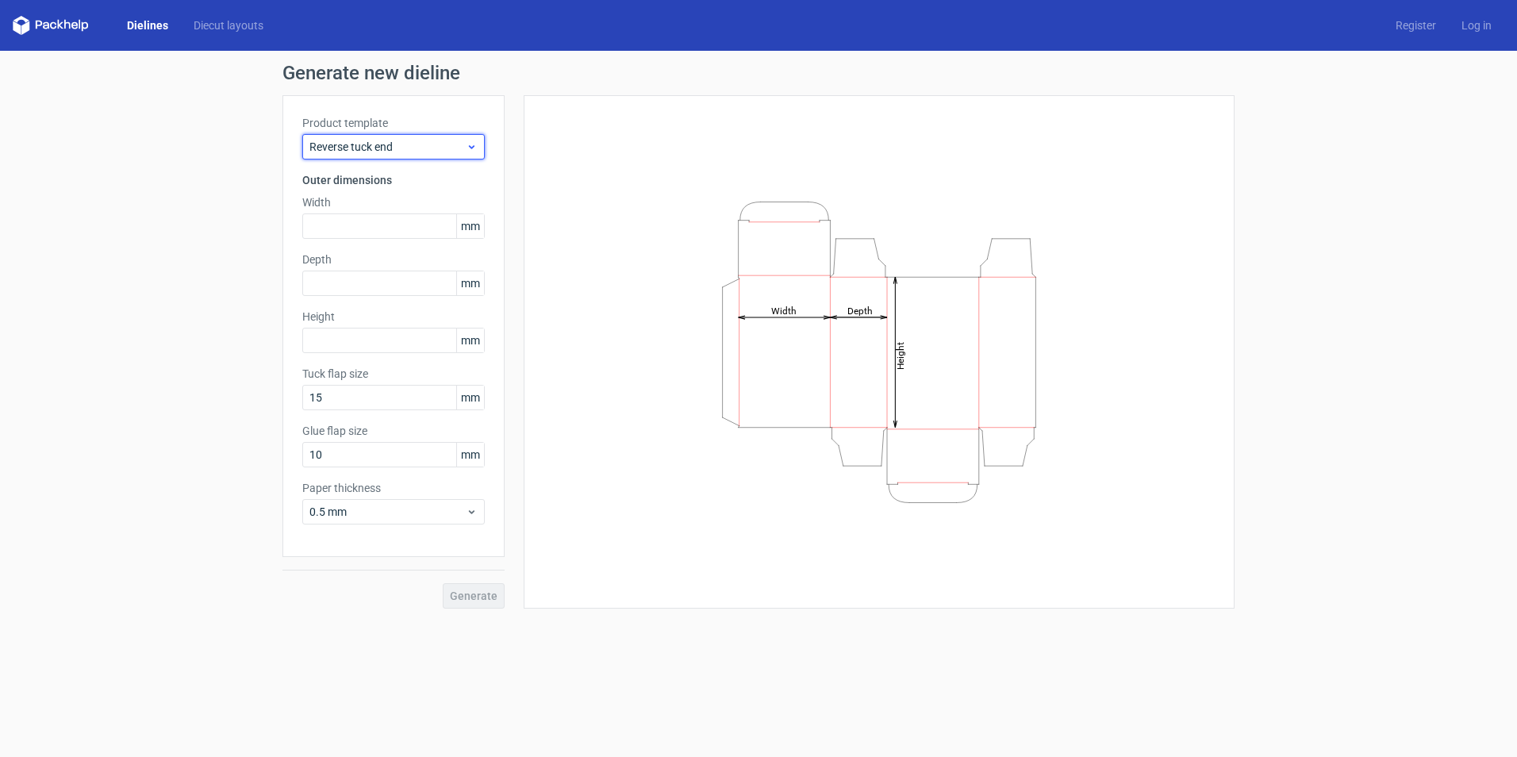
click at [385, 135] on div "Reverse tuck end" at bounding box center [393, 146] width 182 height 25
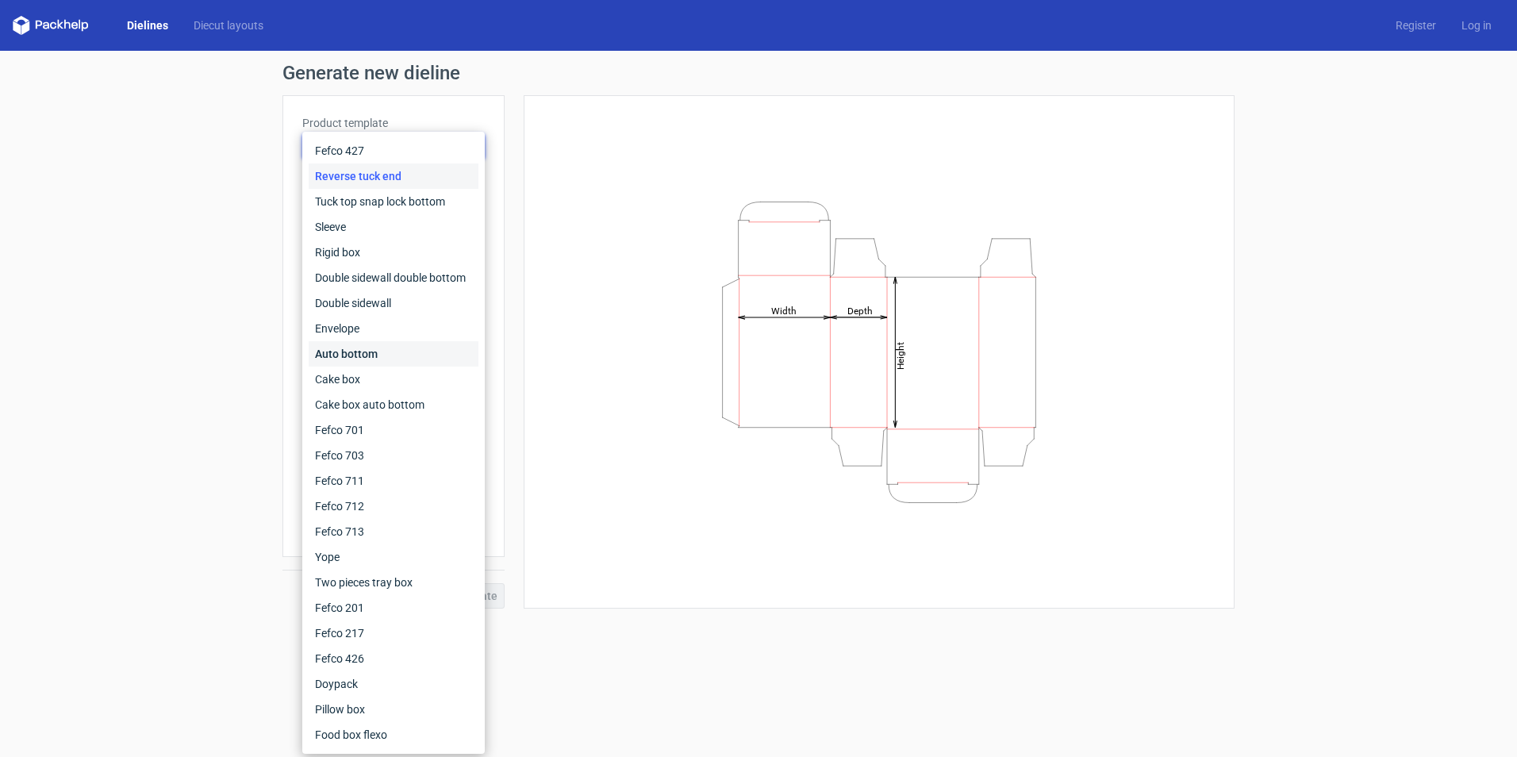
click at [369, 341] on div "Auto bottom" at bounding box center [394, 353] width 170 height 25
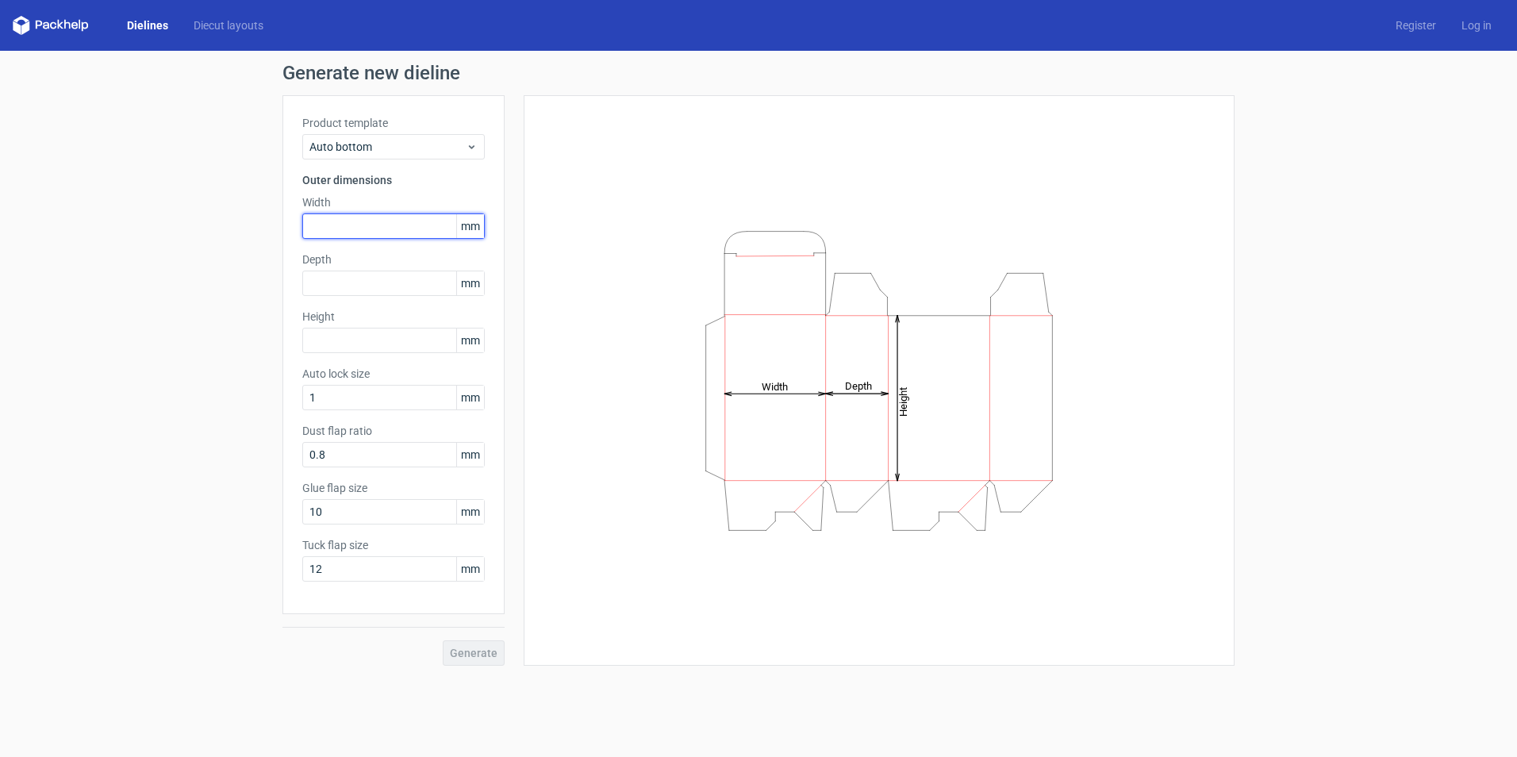
click at [345, 216] on input "text" at bounding box center [393, 225] width 182 height 25
type input "96"
click at [400, 275] on input "text" at bounding box center [393, 282] width 182 height 25
type input "50"
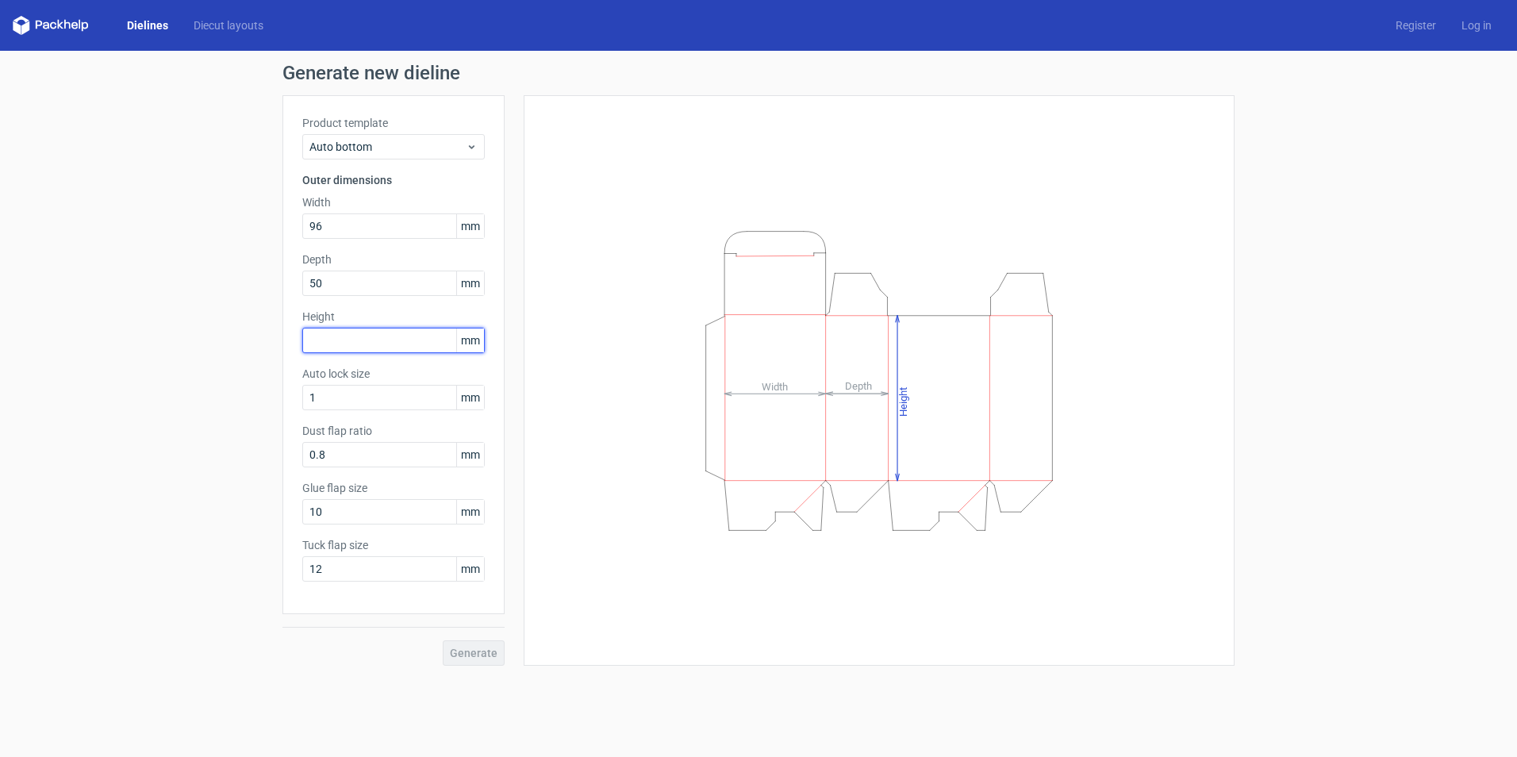
click at [405, 340] on input "text" at bounding box center [393, 340] width 182 height 25
type input "375"
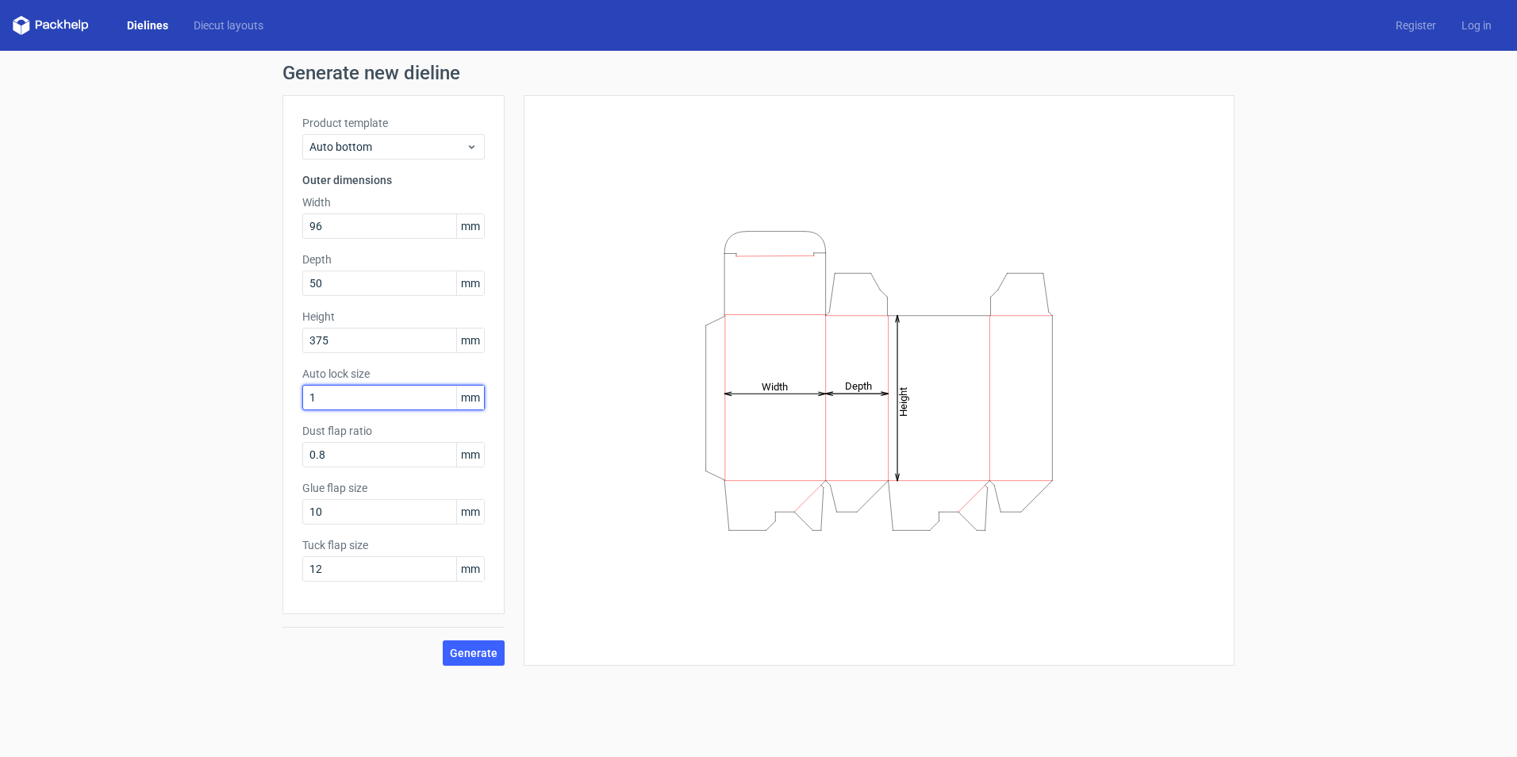
click at [406, 400] on input "1" at bounding box center [393, 397] width 182 height 25
click at [466, 654] on span "Generate" at bounding box center [474, 652] width 48 height 11
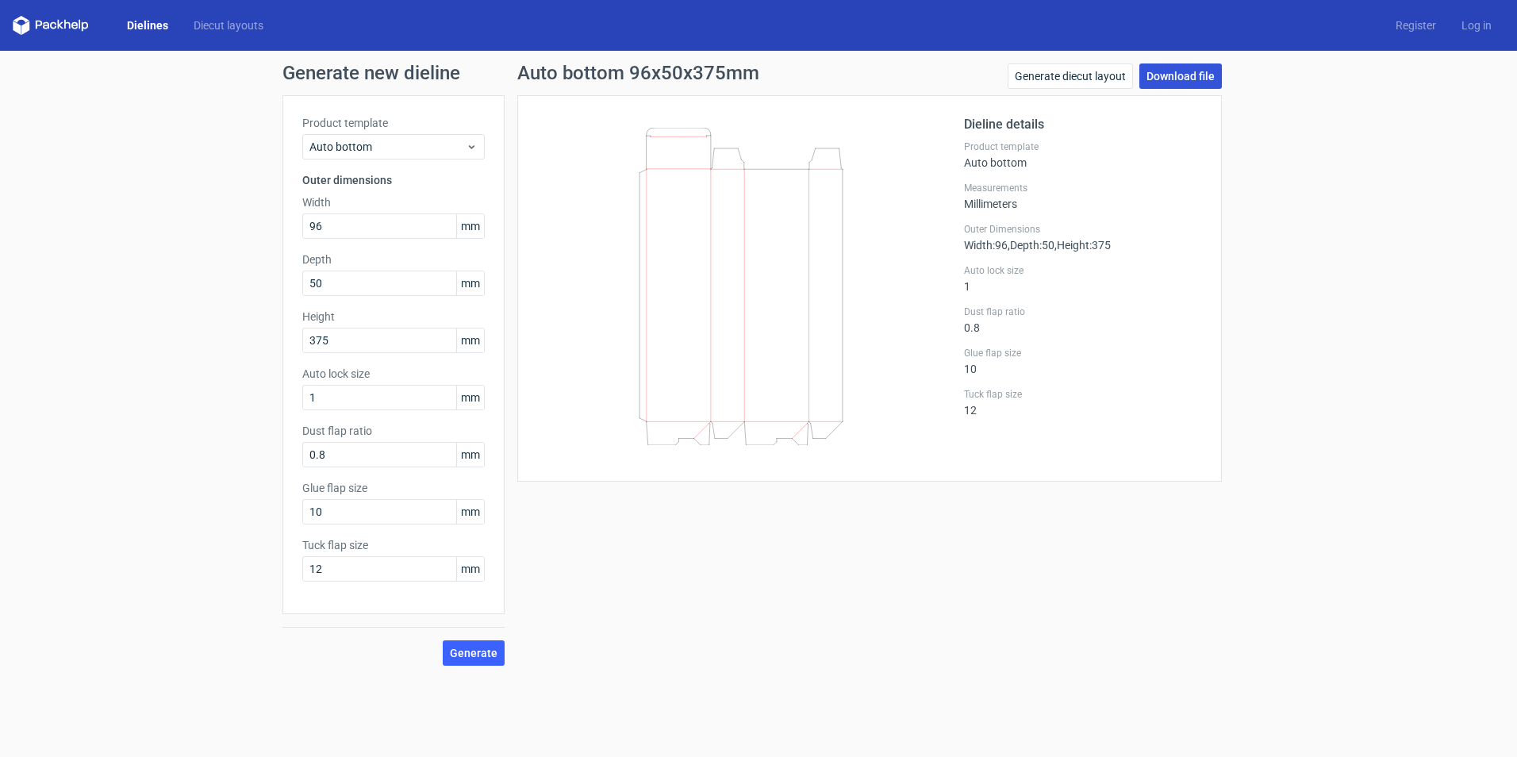
click at [1161, 73] on link "Download file" at bounding box center [1180, 75] width 82 height 25
click at [1180, 512] on div "Auto bottom 96x50x375mm Generate diecut layout Download file Dieline details Pr…" at bounding box center [870, 364] width 730 height 602
click at [1116, 69] on link "Generate diecut layout" at bounding box center [1069, 75] width 125 height 25
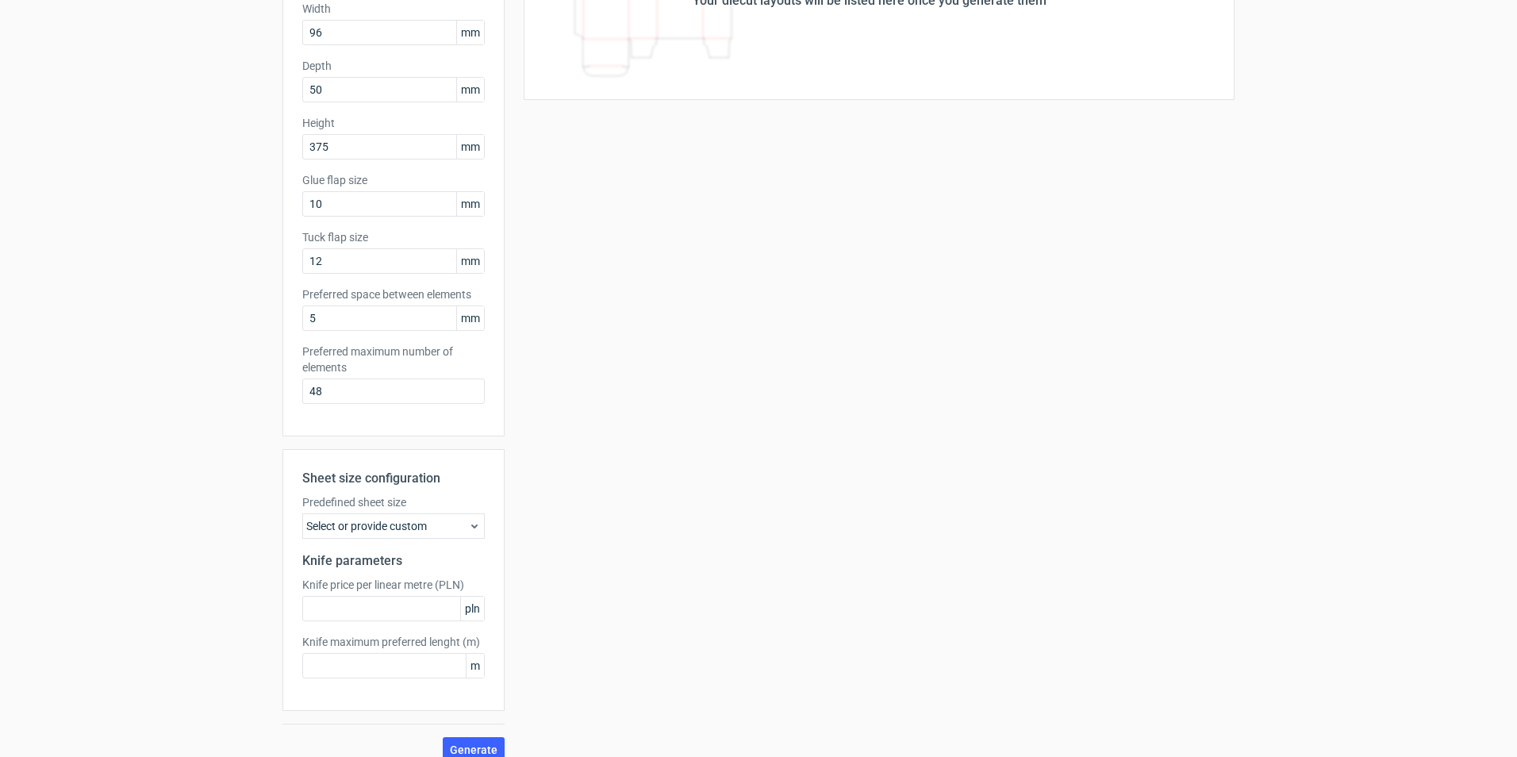
scroll to position [212, 0]
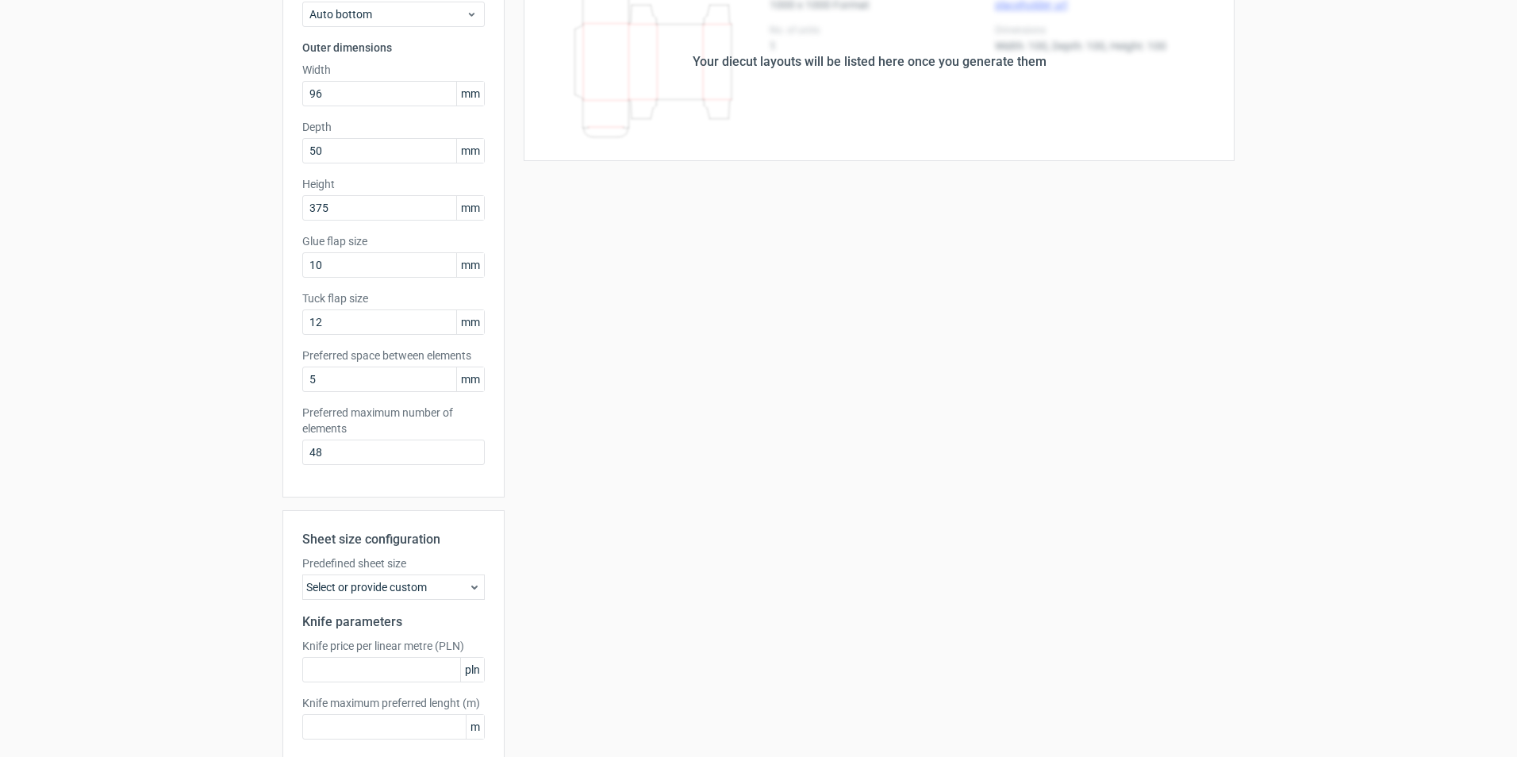
click at [550, 417] on div "Your diecut layouts will be listed here once you generate them Height Depth Wid…" at bounding box center [870, 393] width 730 height 861
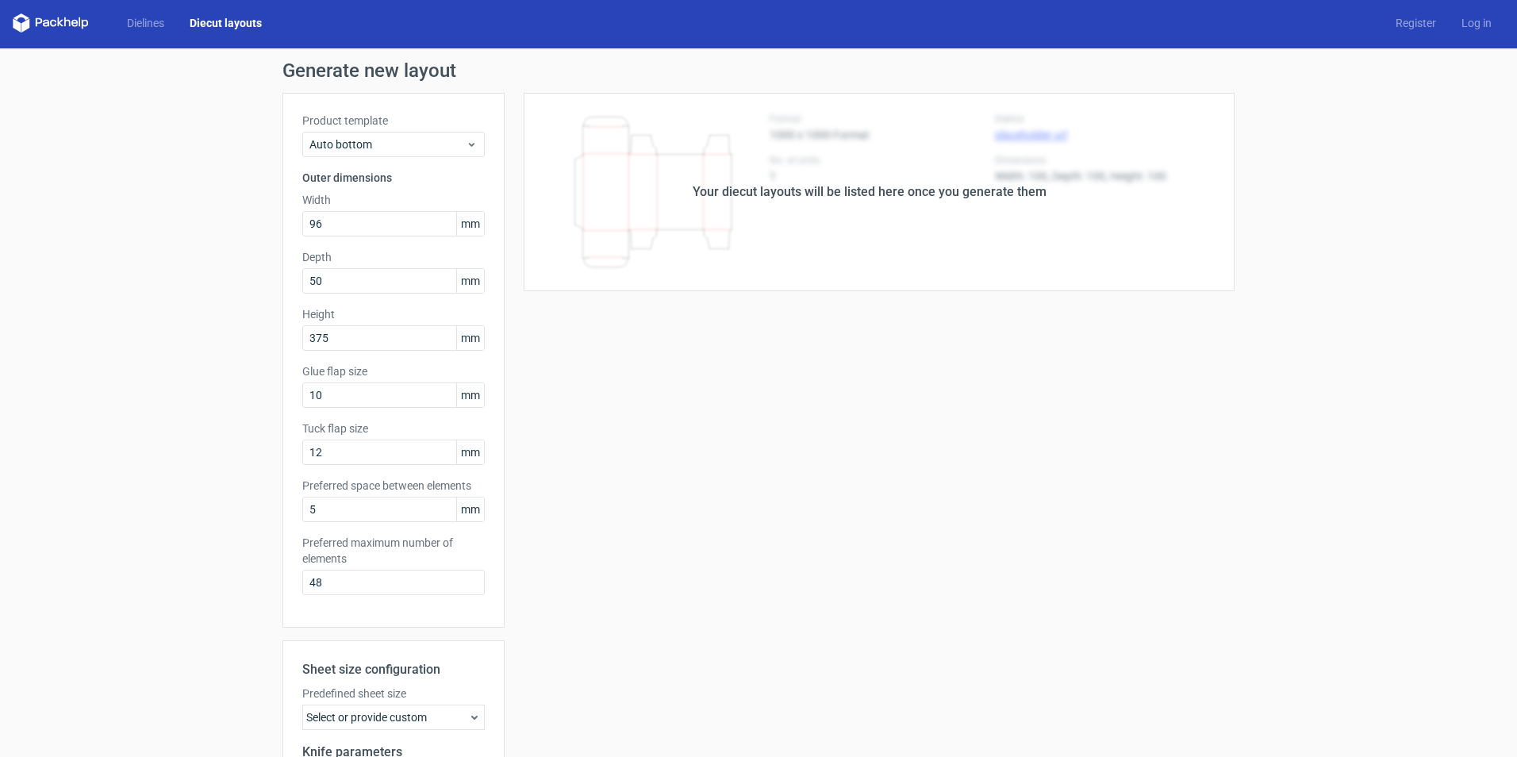
scroll to position [0, 0]
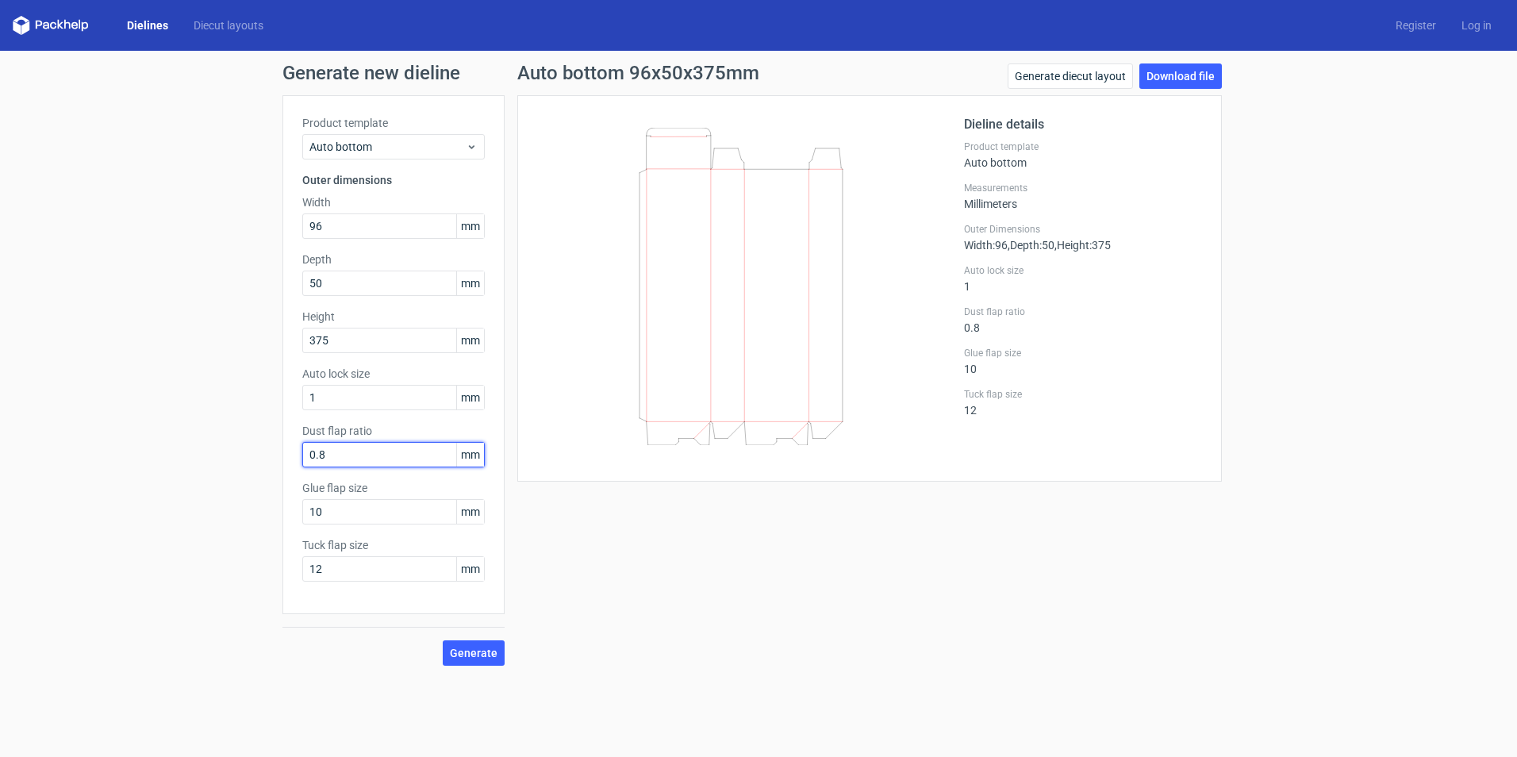
click at [343, 451] on input "0.8" at bounding box center [393, 454] width 182 height 25
click at [336, 453] on input "0.8" at bounding box center [393, 454] width 182 height 25
type input "1"
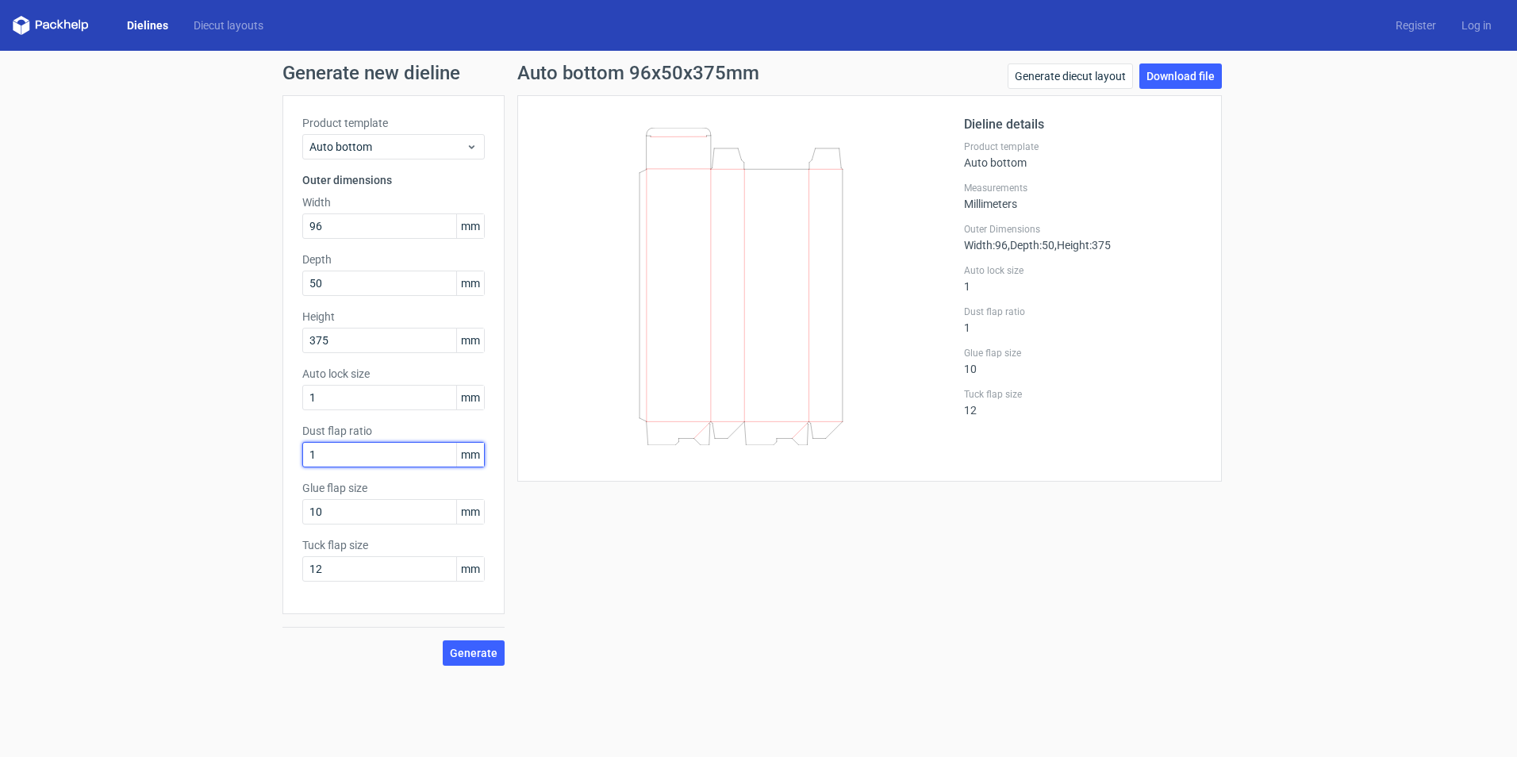
click at [443, 640] on button "Generate" at bounding box center [474, 652] width 62 height 25
click at [355, 509] on input "10" at bounding box center [393, 511] width 182 height 25
type input "20"
click at [472, 656] on span "Generate" at bounding box center [474, 652] width 48 height 11
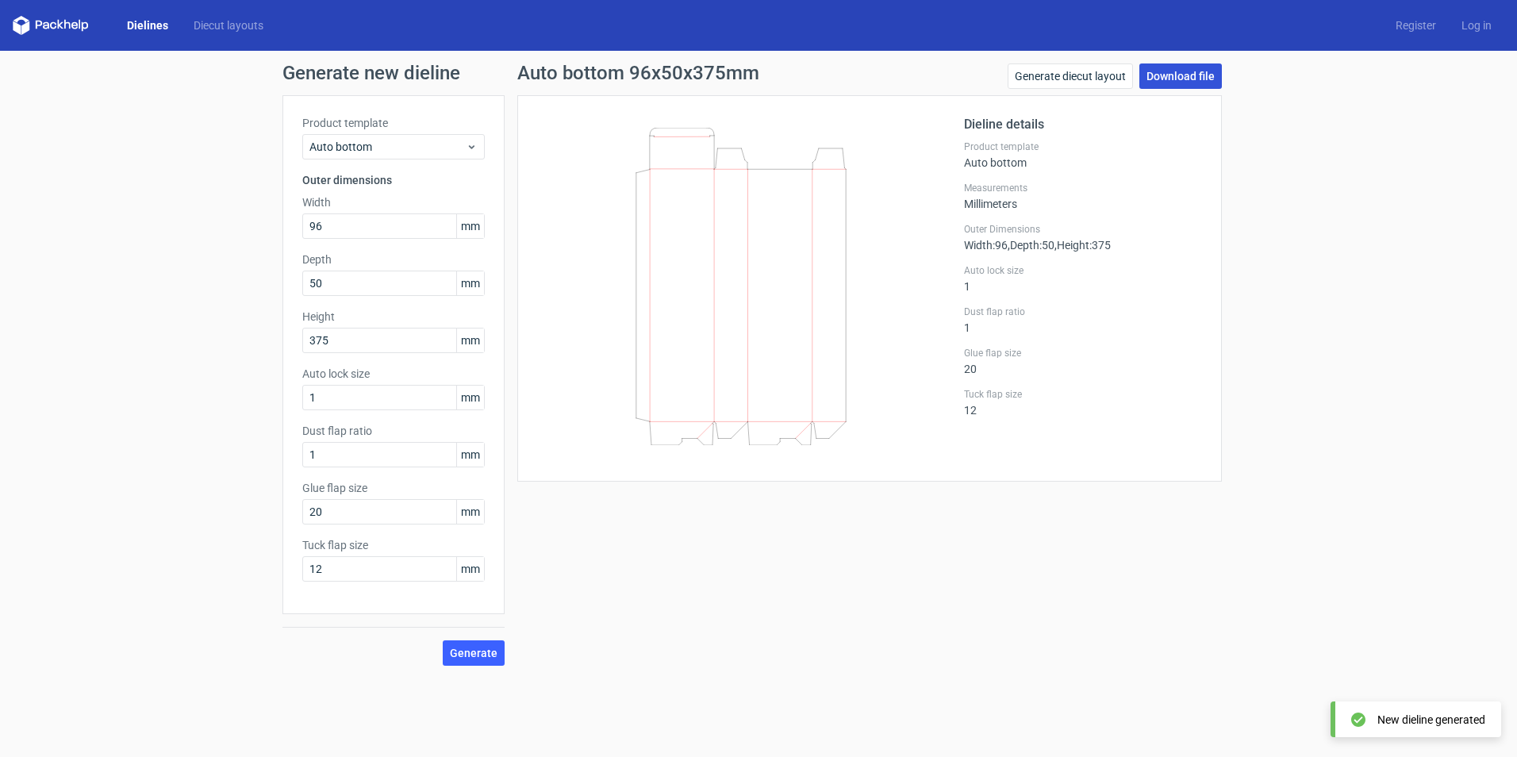
click at [1210, 79] on link "Download file" at bounding box center [1180, 75] width 82 height 25
click at [1102, 628] on div "Auto bottom 96x50x375mm Generate diecut layout Download file Dieline details Pr…" at bounding box center [870, 364] width 730 height 602
click at [1269, 363] on div "Generate new dieline Product template Auto bottom Outer dimensions Width 96 mm …" at bounding box center [758, 364] width 1517 height 627
click at [451, 148] on span "Auto bottom" at bounding box center [387, 147] width 156 height 16
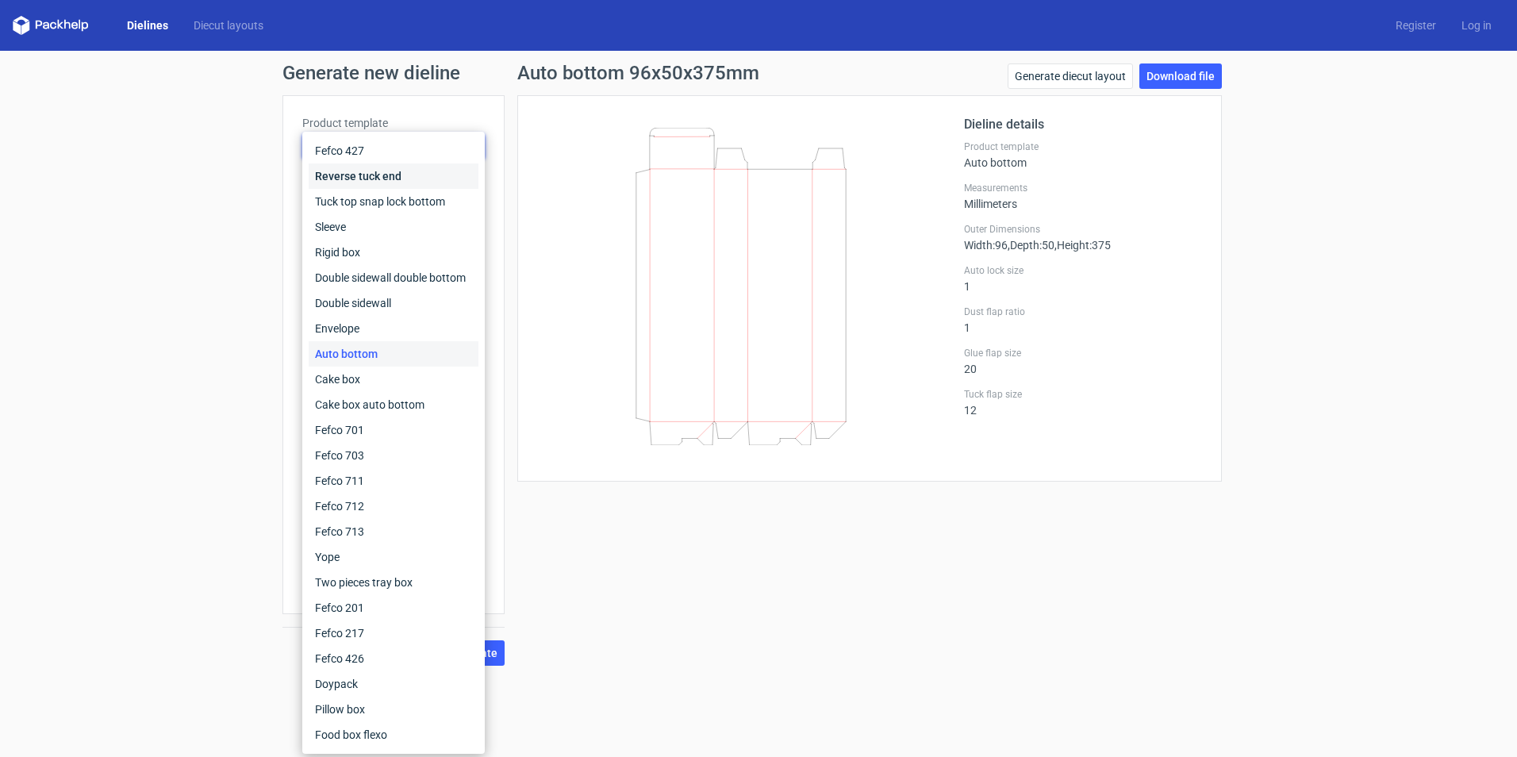
click at [395, 178] on div "Reverse tuck end" at bounding box center [394, 175] width 170 height 25
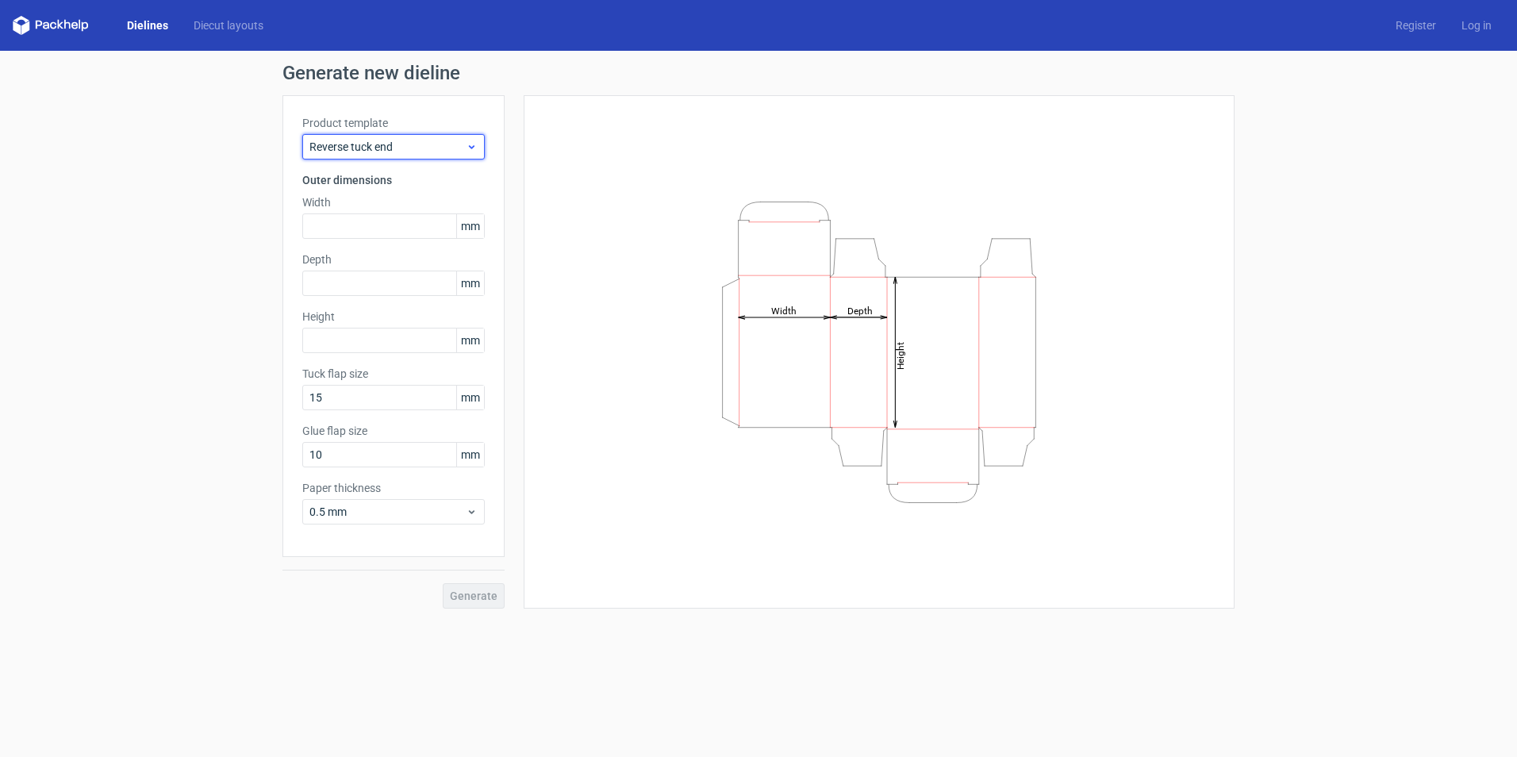
click at [448, 153] on span "Reverse tuck end" at bounding box center [387, 147] width 156 height 16
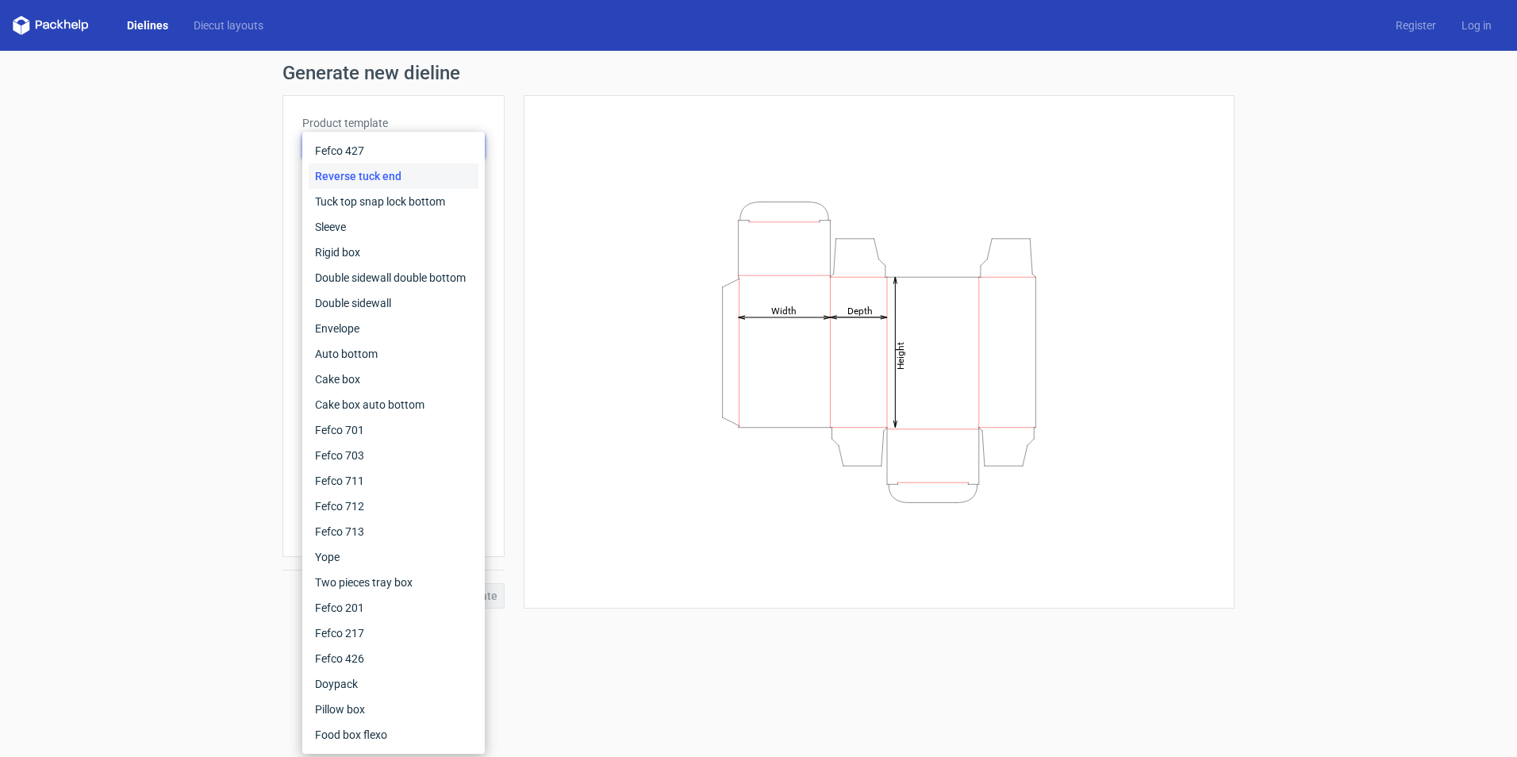
click at [787, 463] on icon "Height Depth Width" at bounding box center [879, 352] width 476 height 317
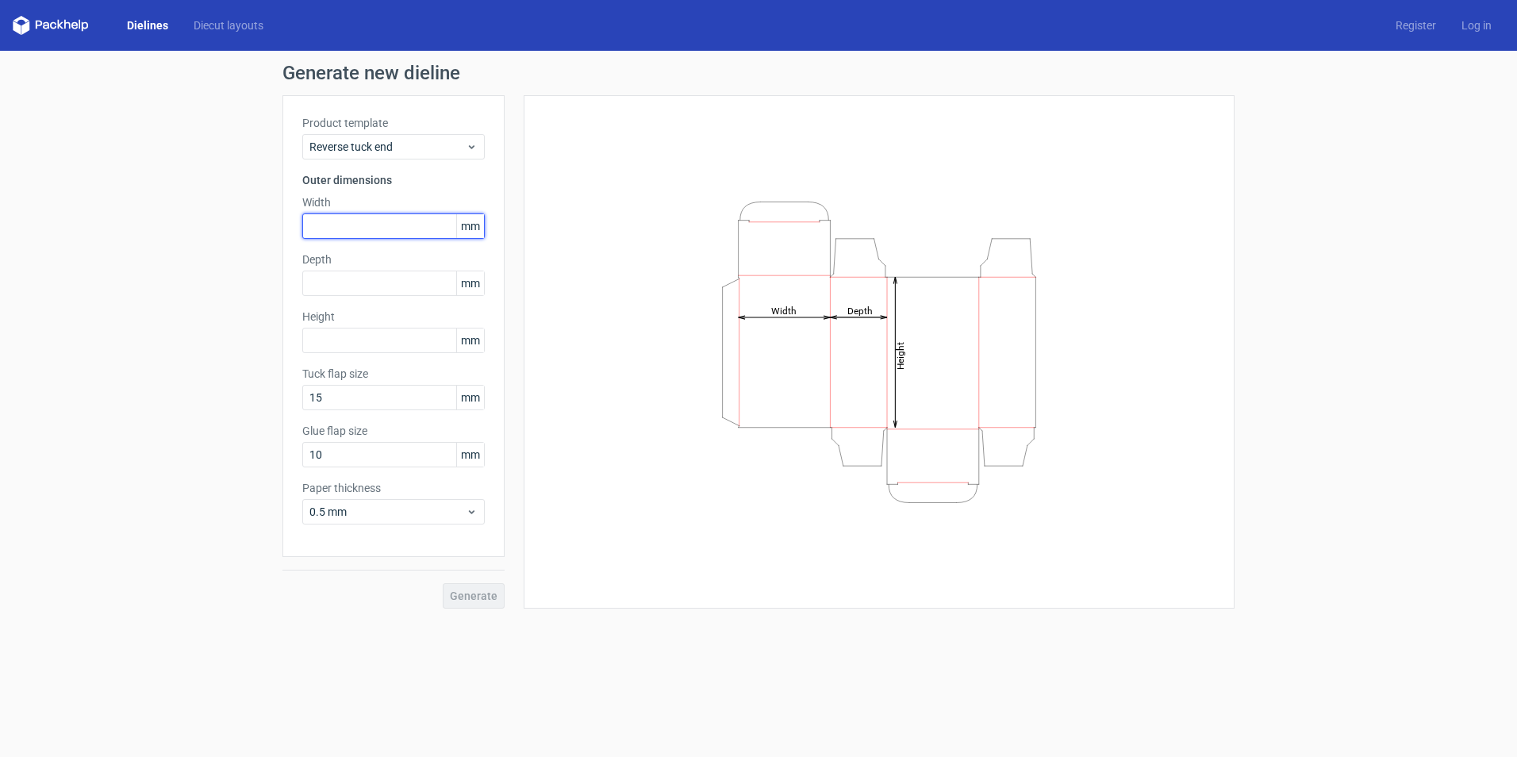
click at [393, 219] on input "text" at bounding box center [393, 225] width 182 height 25
type input "96"
click at [373, 293] on input "text" at bounding box center [393, 282] width 182 height 25
type input "50"
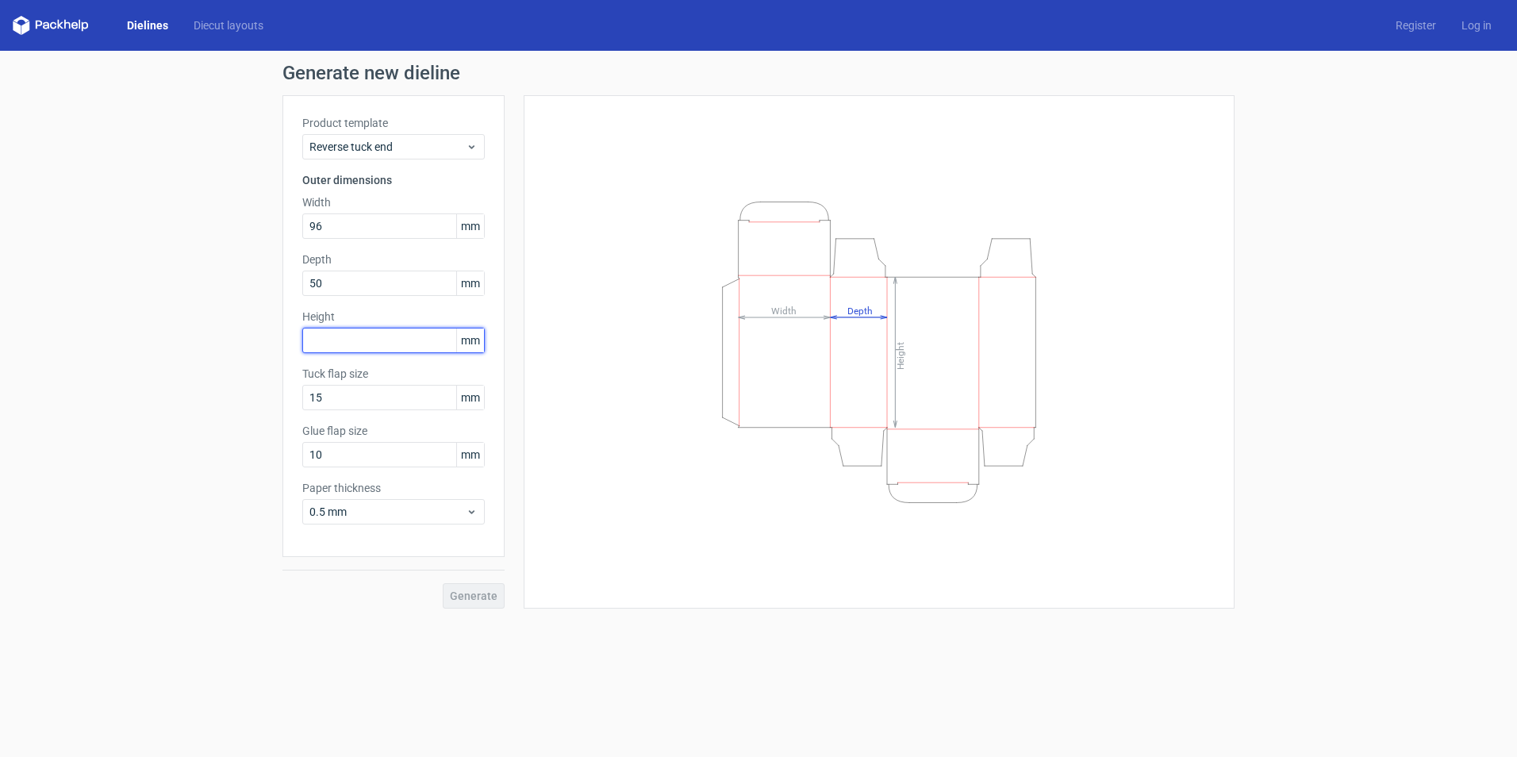
click at [429, 346] on input "text" at bounding box center [393, 340] width 182 height 25
type input "375"
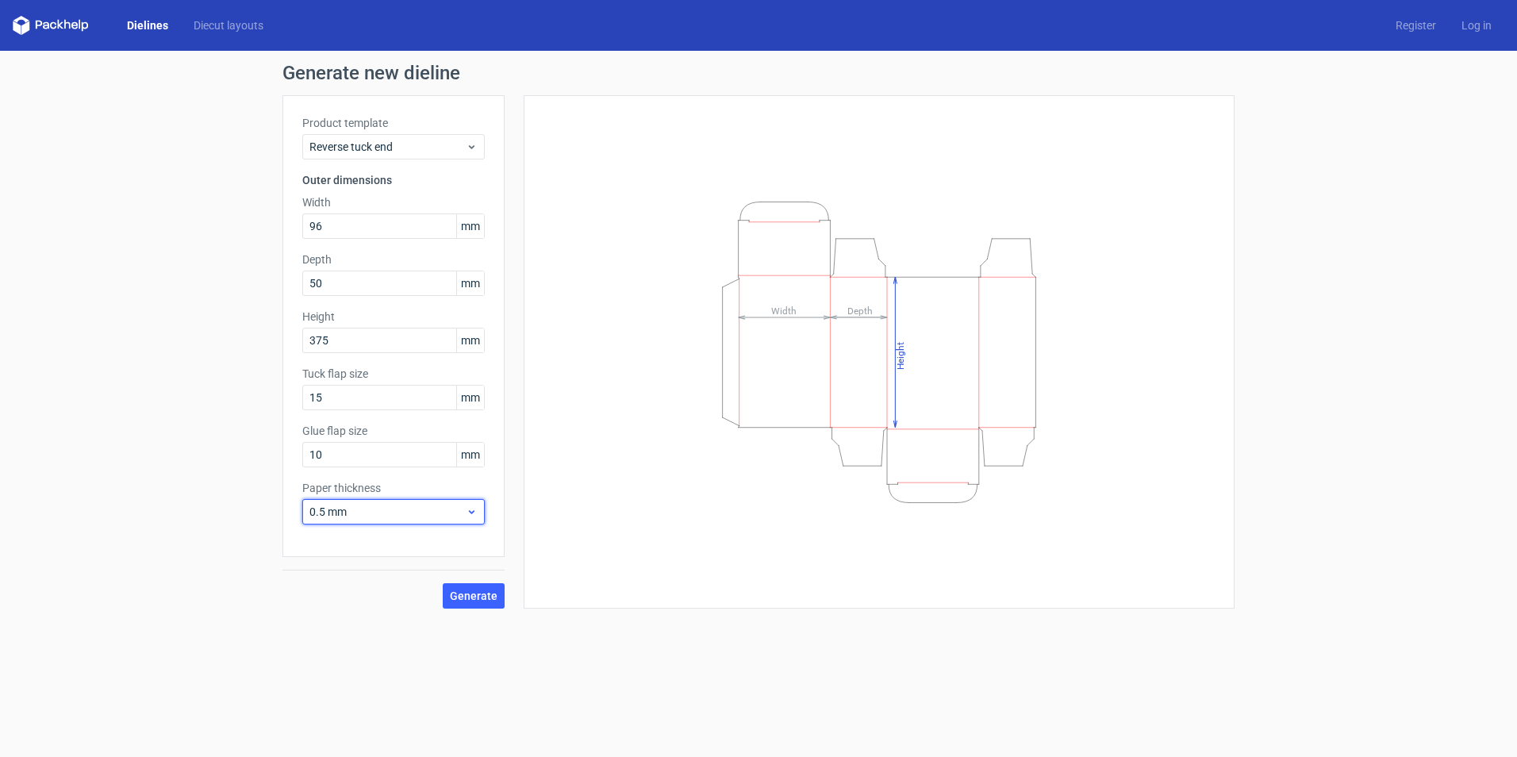
click at [376, 512] on span "0.5 mm" at bounding box center [387, 512] width 156 height 16
click at [365, 597] on div "1 mm" at bounding box center [394, 597] width 170 height 25
click at [483, 596] on span "Generate" at bounding box center [474, 595] width 48 height 11
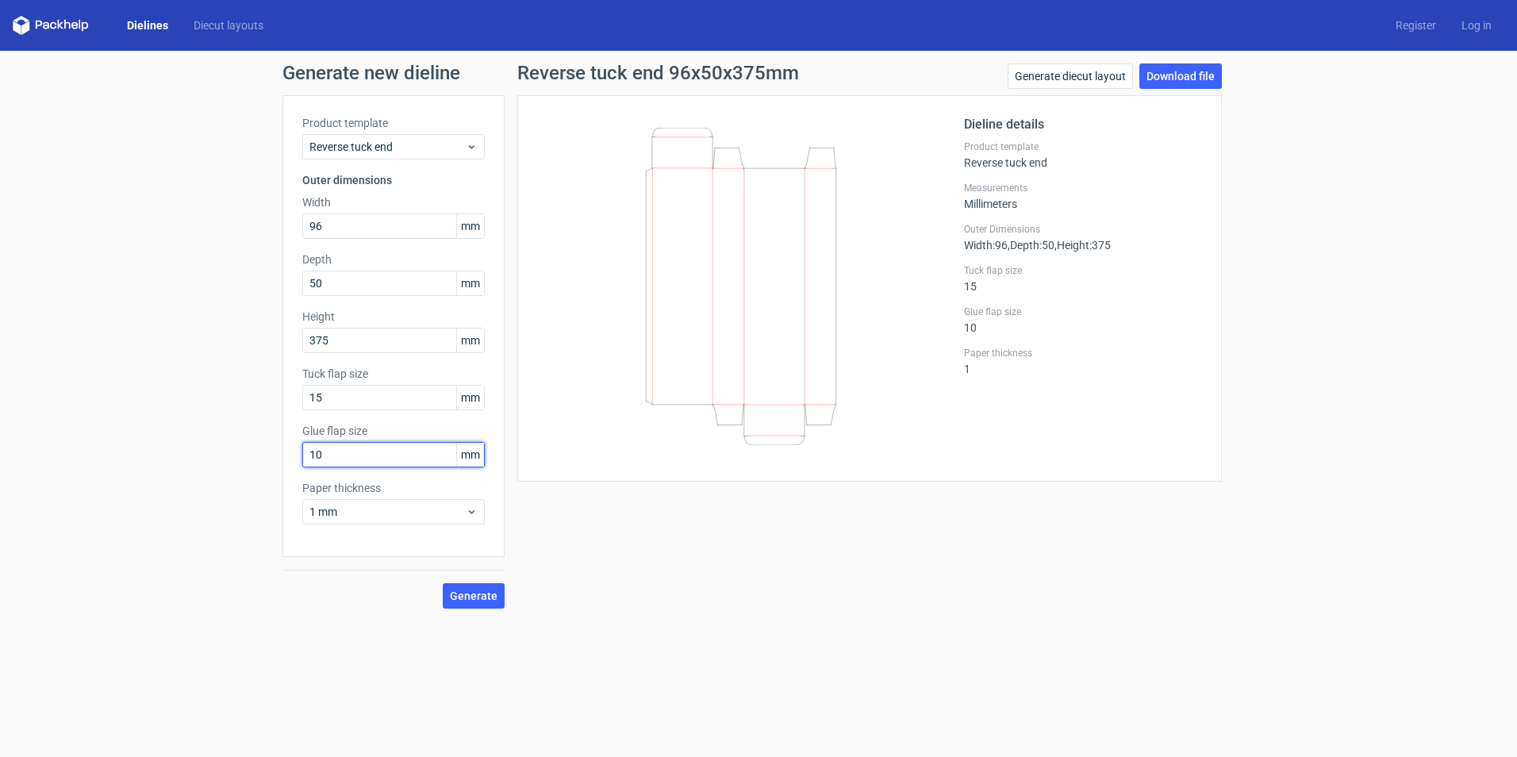
click at [409, 453] on input "10" at bounding box center [393, 454] width 182 height 25
type input "20"
click at [471, 592] on span "Generate" at bounding box center [474, 595] width 48 height 11
click at [1203, 81] on link "Download file" at bounding box center [1180, 75] width 82 height 25
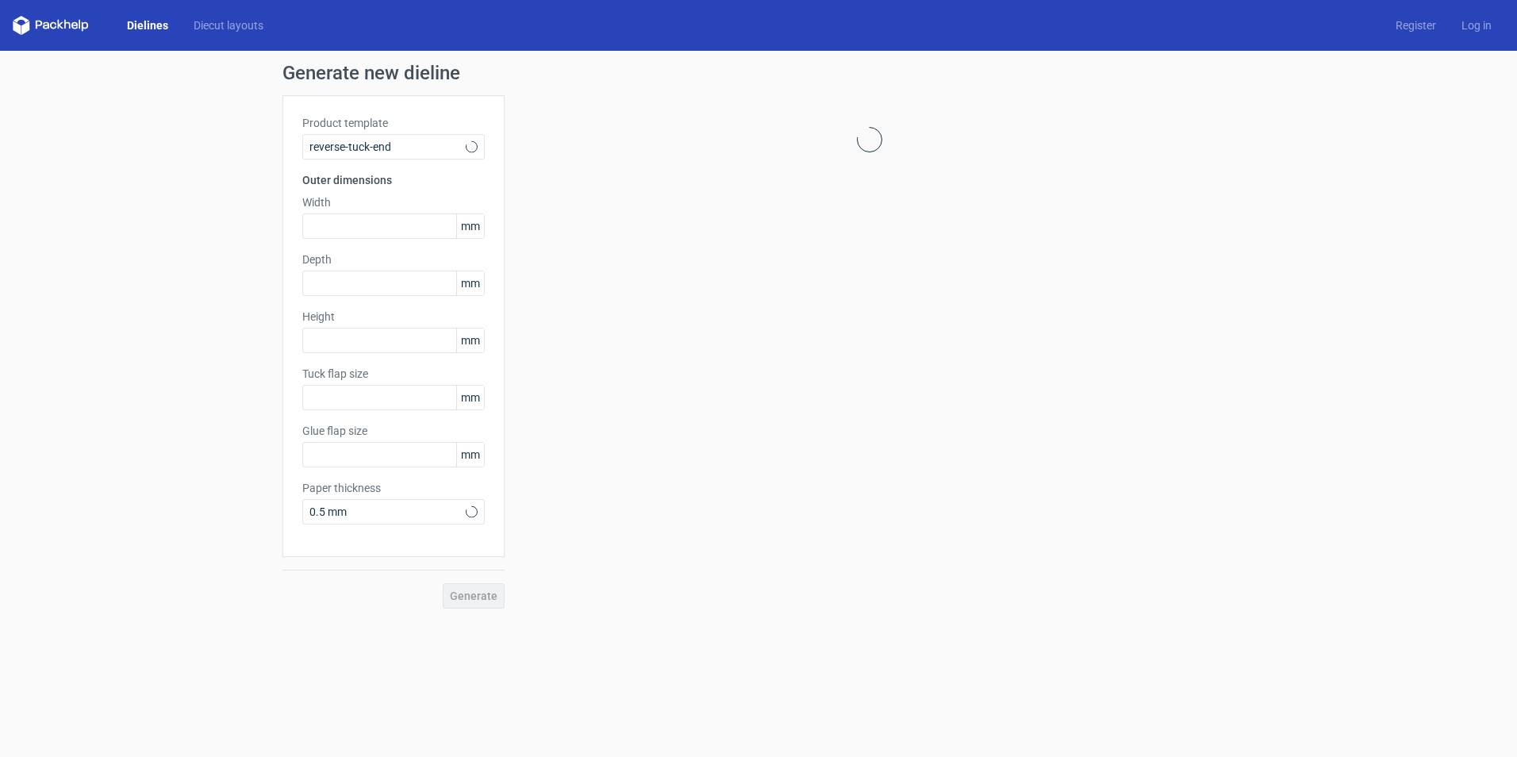
type input "15"
type input "10"
